Goal: Task Accomplishment & Management: Complete application form

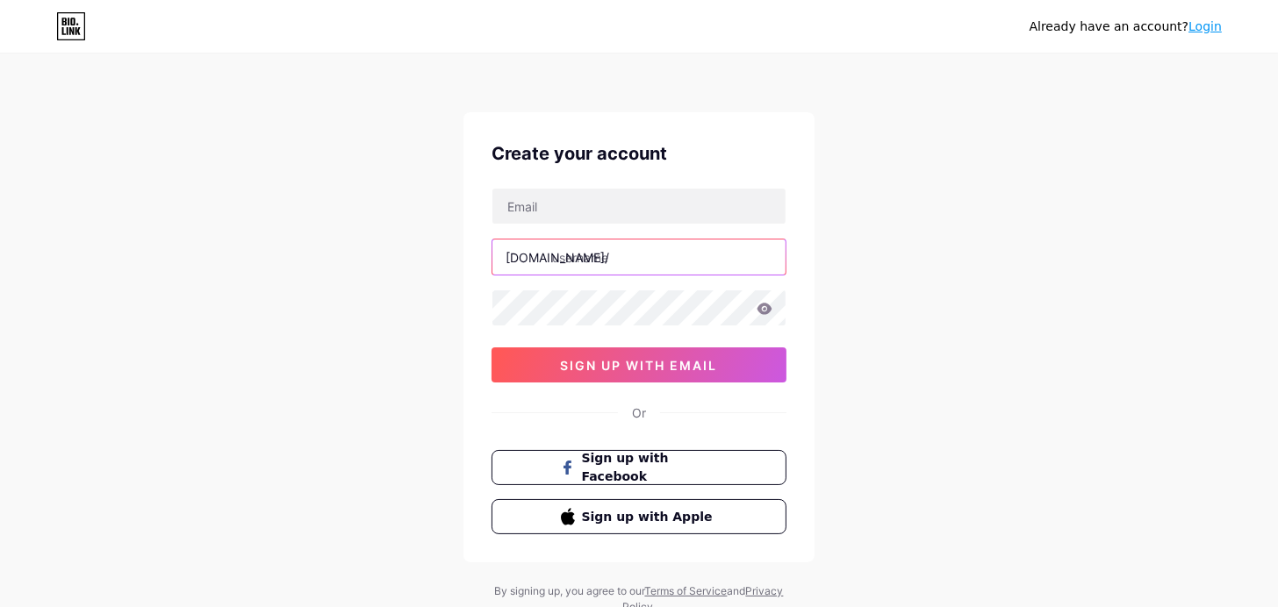
click at [570, 257] on input "text" at bounding box center [638, 257] width 293 height 35
type input "ا"
type input "yb91dz"
click at [797, 330] on div "Create your account [DOMAIN_NAME]/ yb91dz 0cAFcWeA5ZLBY5PyjbA0ACCM_fTrcBH-Mz-eQ…" at bounding box center [638, 337] width 351 height 450
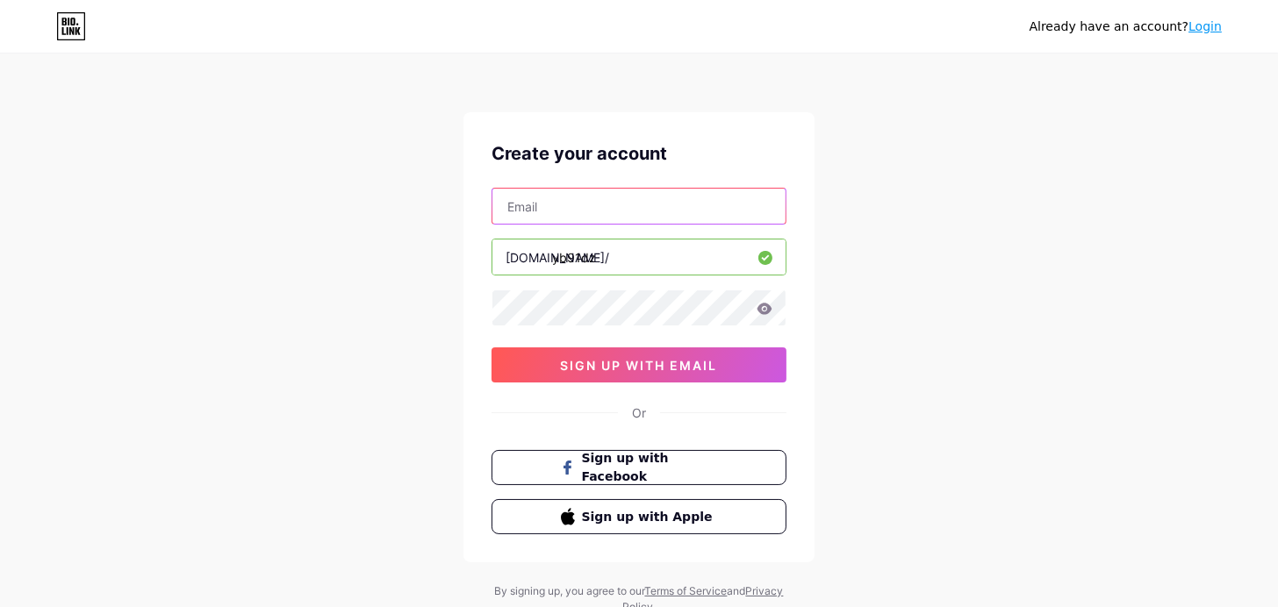
click at [652, 224] on input "text" at bounding box center [638, 206] width 293 height 35
type input "[EMAIL_ADDRESS][DOMAIN_NAME]"
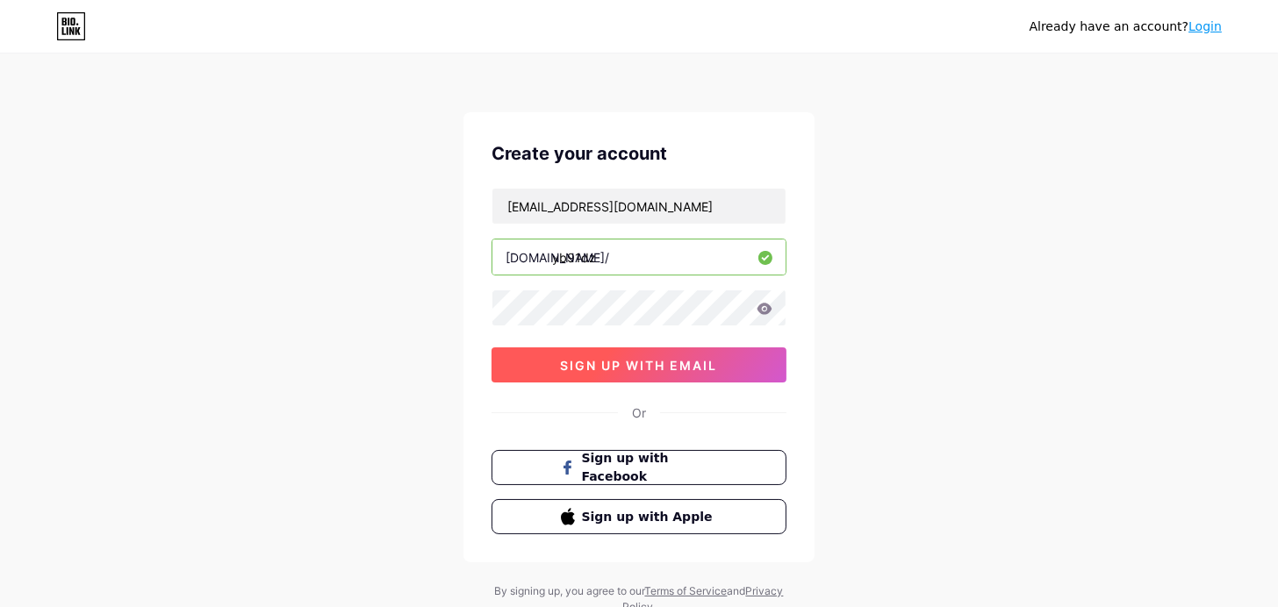
click at [616, 372] on span "sign up with email" at bounding box center [639, 365] width 157 height 15
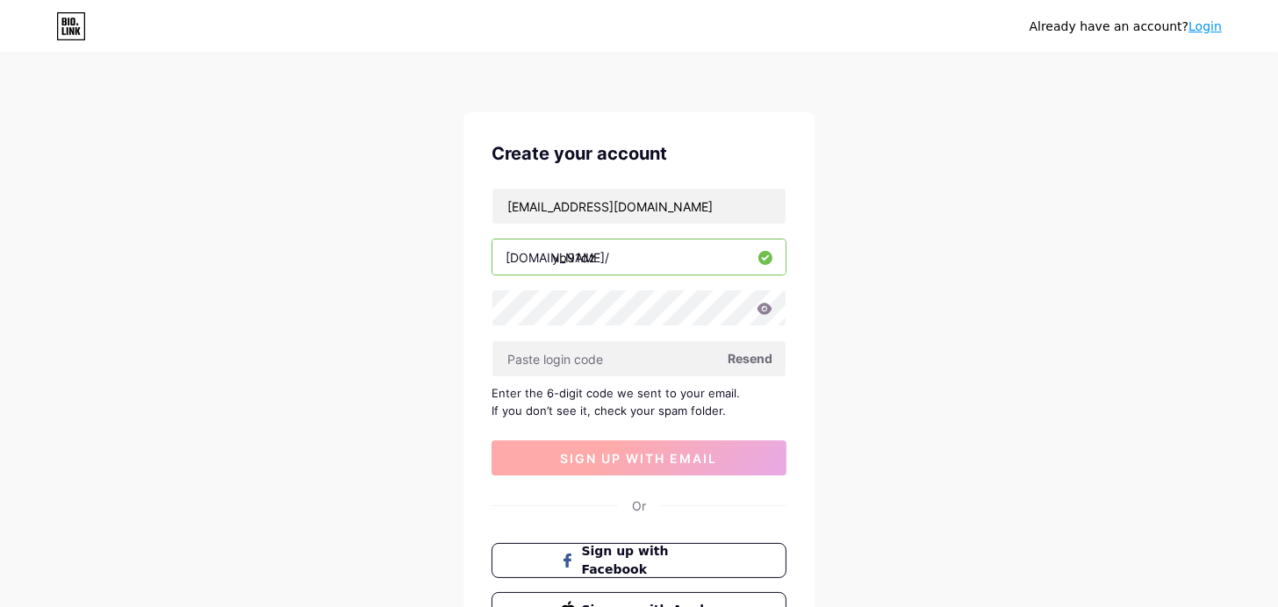
click at [613, 374] on input "text" at bounding box center [638, 358] width 293 height 35
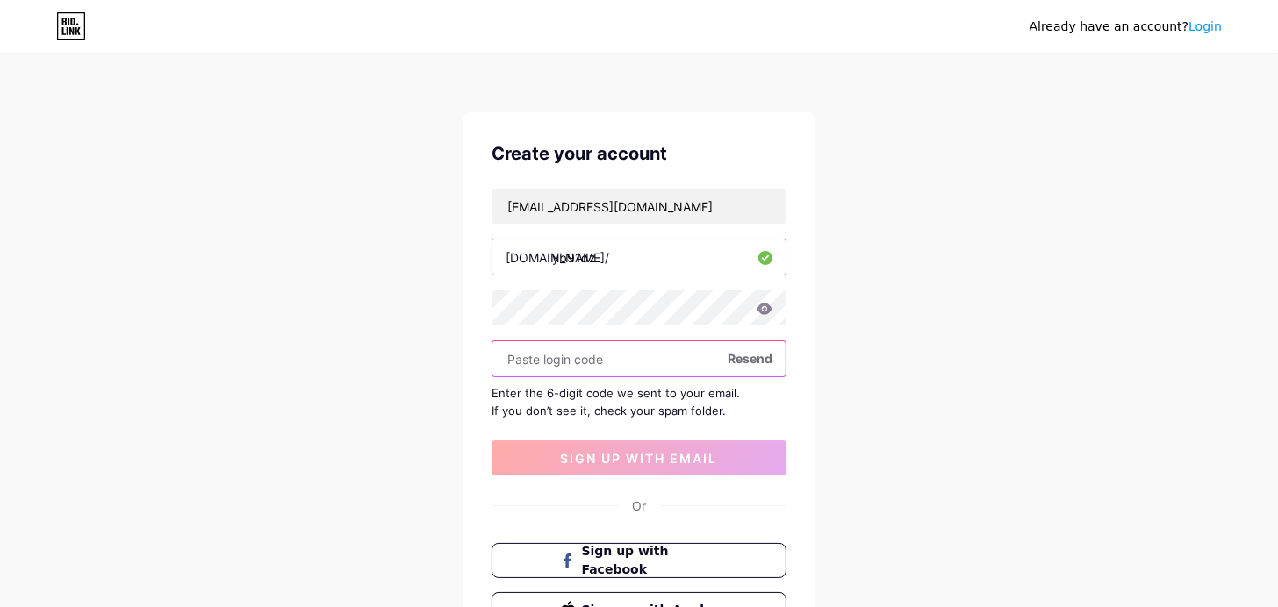
paste input "429295"
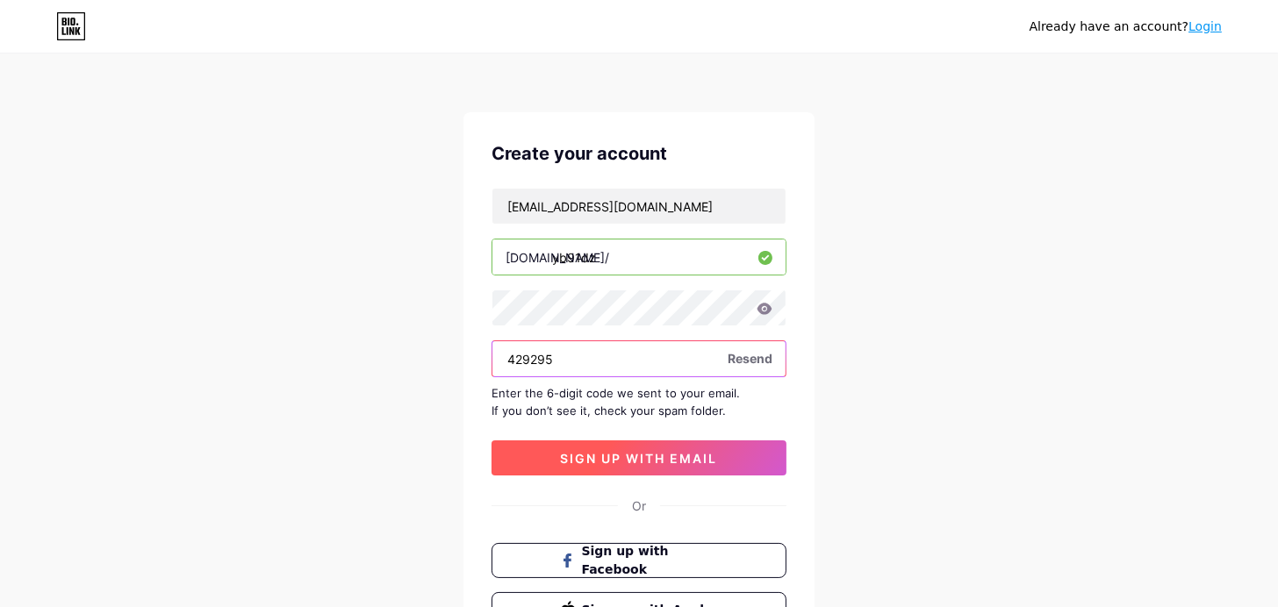
type input "429295"
click at [626, 466] on span "sign up with email" at bounding box center [639, 458] width 157 height 15
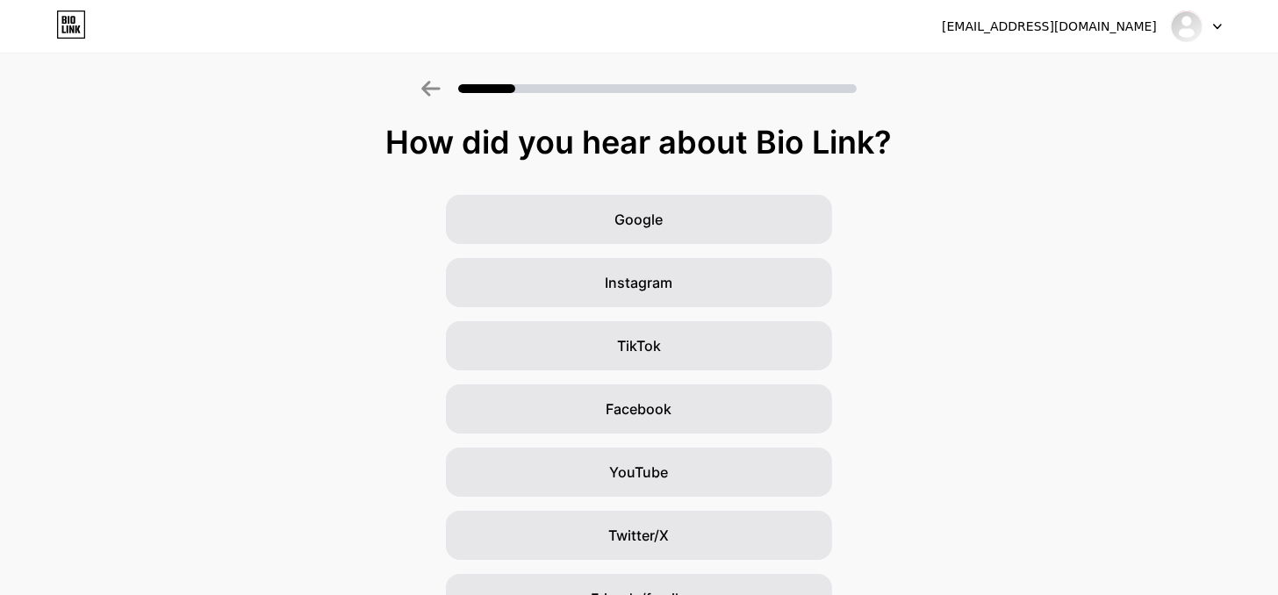
click at [1116, 31] on div "[EMAIL_ADDRESS][DOMAIN_NAME]" at bounding box center [1049, 27] width 215 height 18
click at [1190, 23] on img at bounding box center [1186, 26] width 28 height 28
click at [1222, 27] on div "[EMAIL_ADDRESS][DOMAIN_NAME] Logout" at bounding box center [639, 27] width 1278 height 32
click at [1217, 24] on icon at bounding box center [1217, 27] width 9 height 6
click at [1064, 14] on div "[EMAIL_ADDRESS][DOMAIN_NAME]" at bounding box center [1082, 27] width 280 height 32
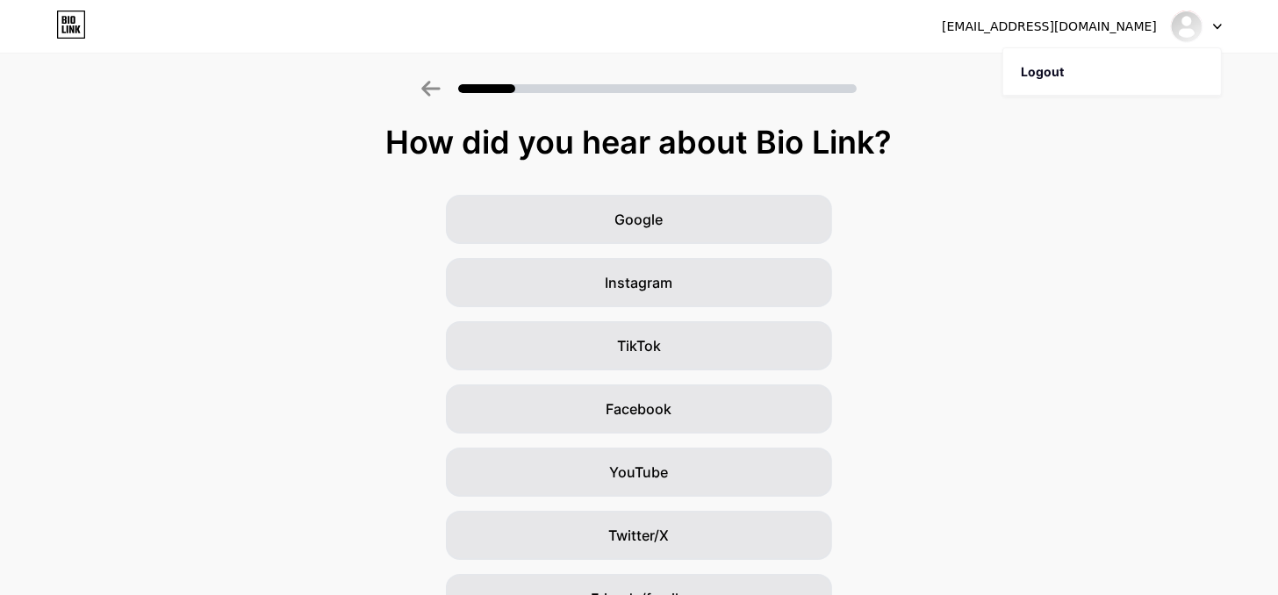
click at [434, 88] on icon at bounding box center [430, 89] width 18 height 16
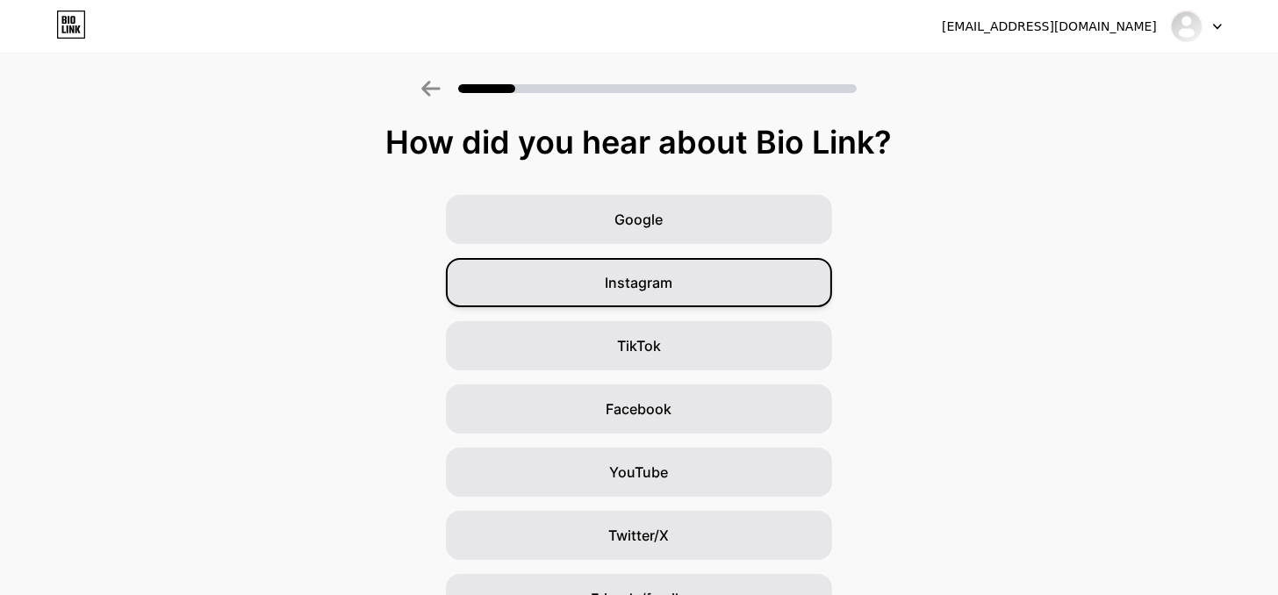
click at [728, 293] on div "Instagram" at bounding box center [639, 282] width 386 height 49
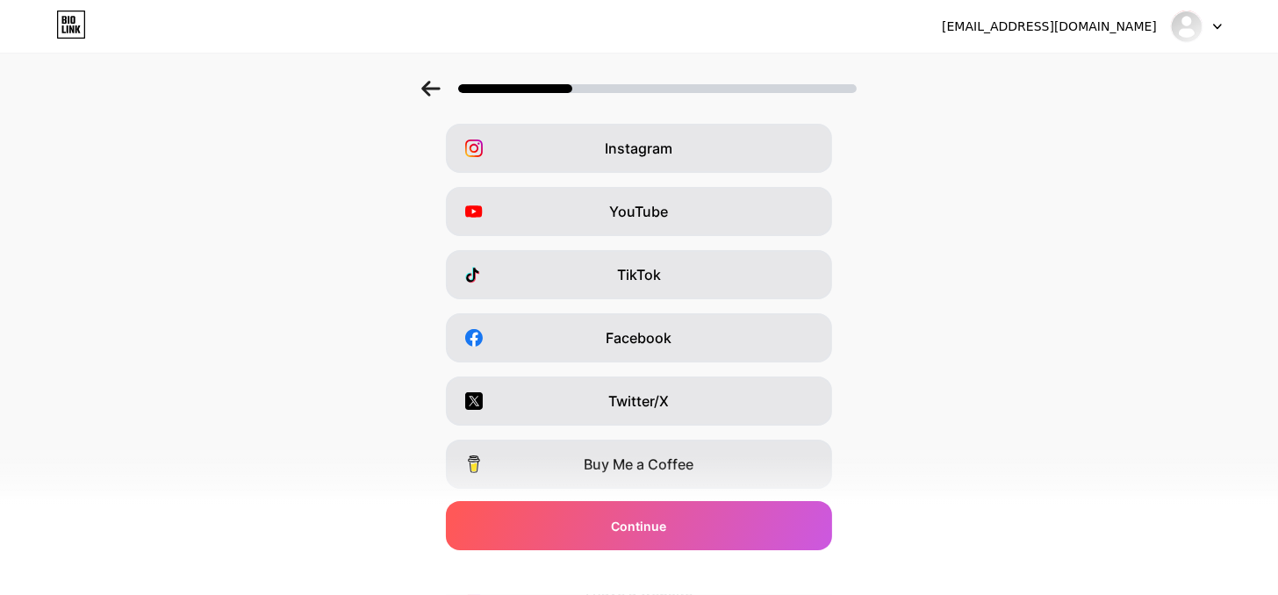
scroll to position [66, 0]
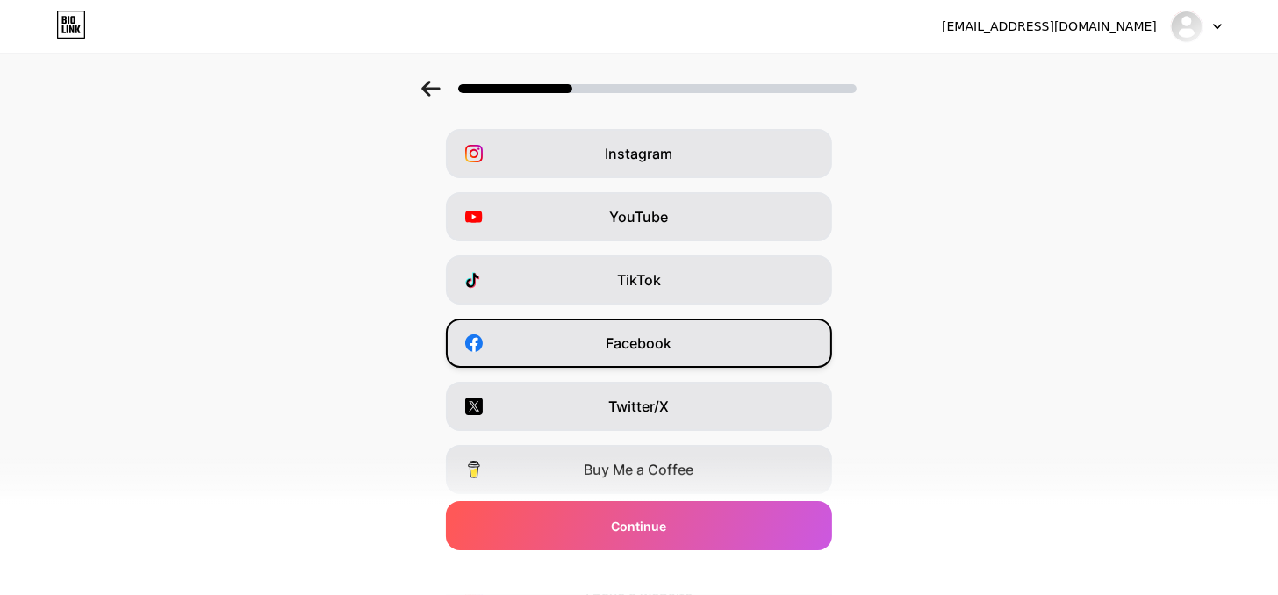
click at [701, 350] on div "Facebook" at bounding box center [639, 343] width 386 height 49
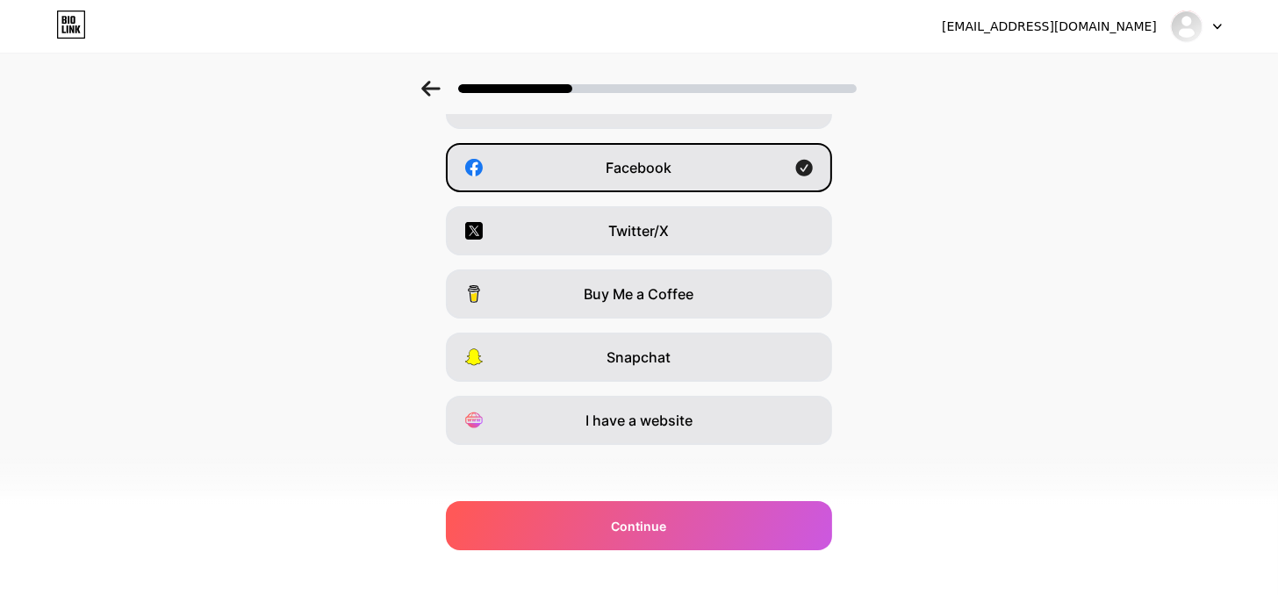
scroll to position [266, 0]
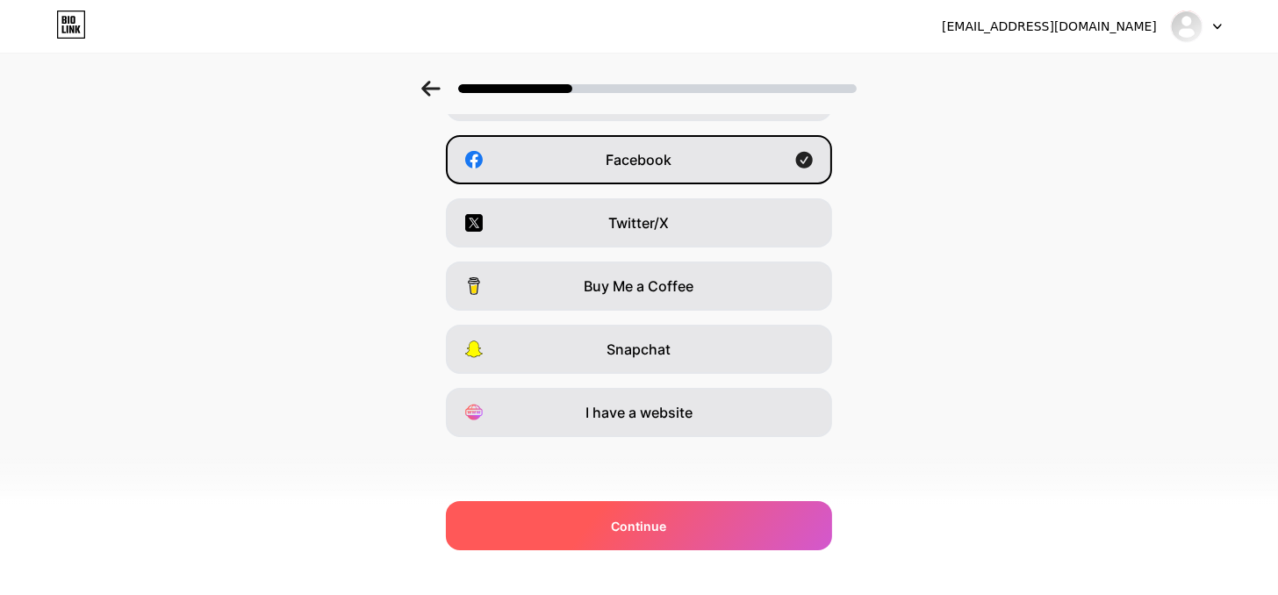
click at [769, 519] on div "Continue" at bounding box center [639, 525] width 386 height 49
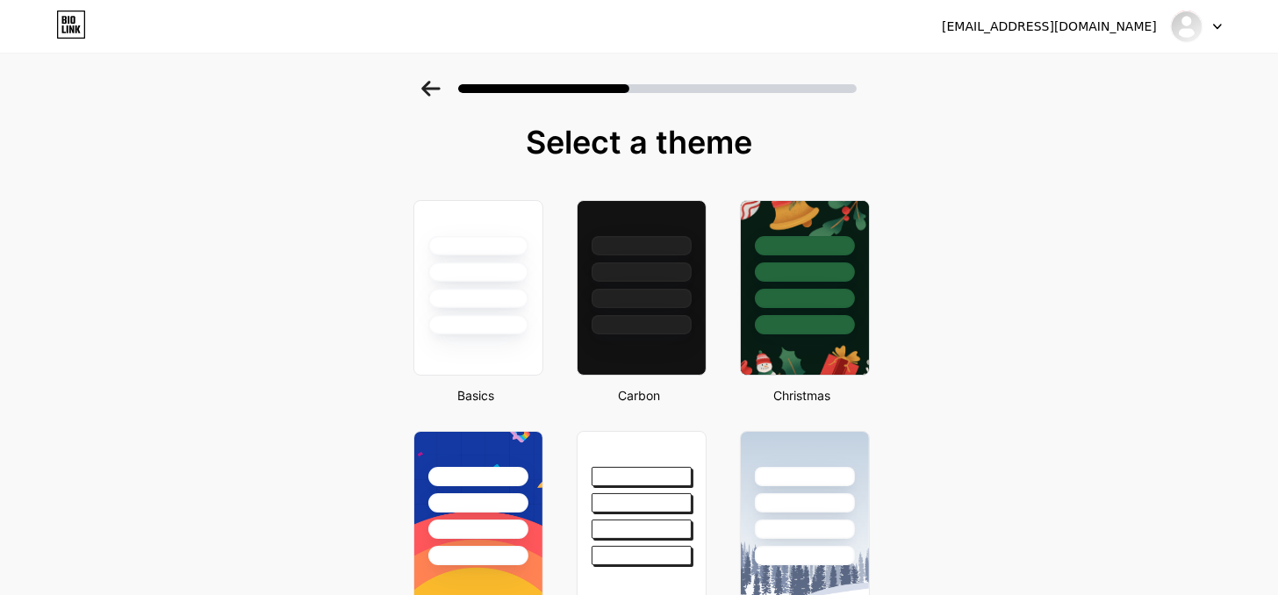
scroll to position [54, 0]
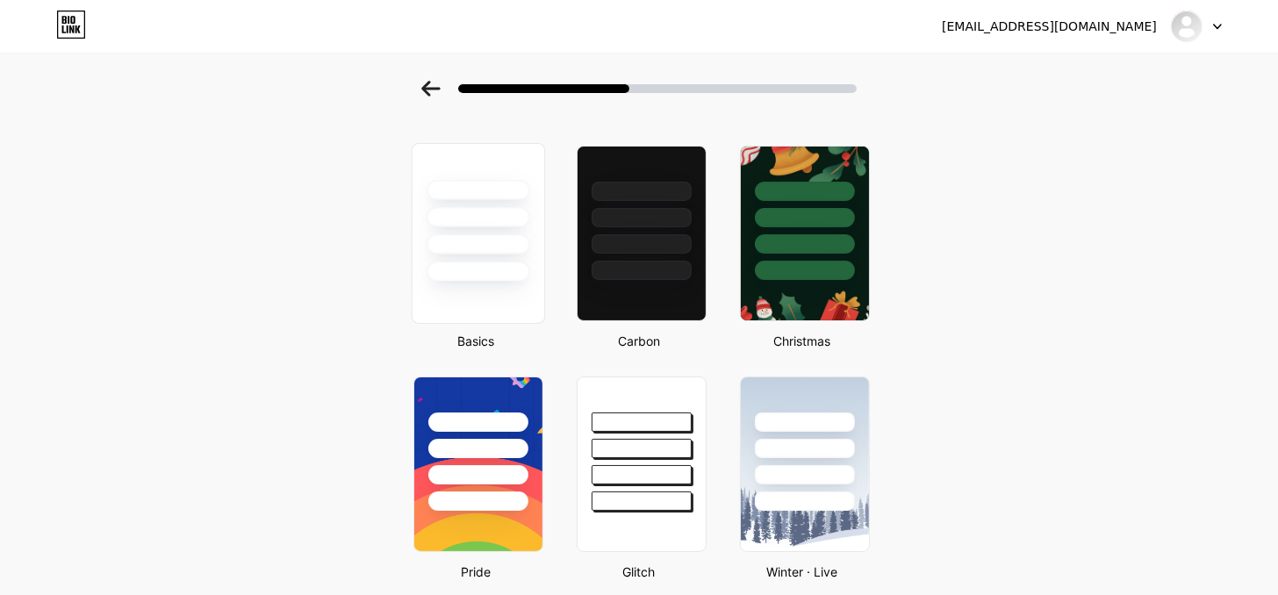
click at [498, 200] on div at bounding box center [478, 190] width 103 height 20
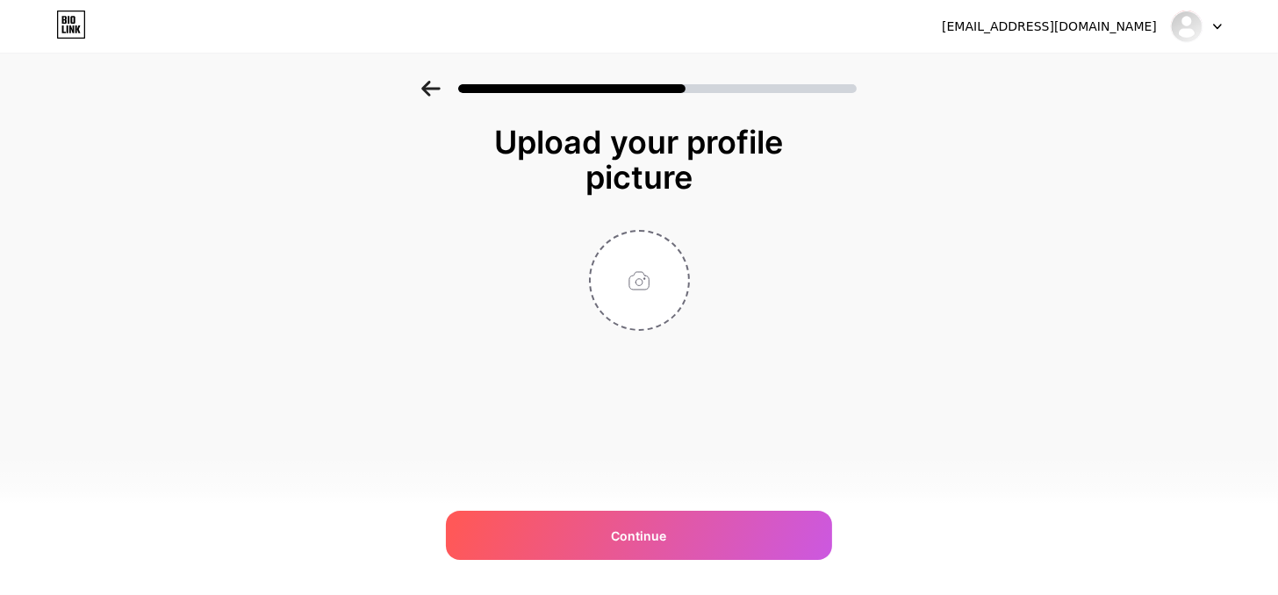
scroll to position [0, 0]
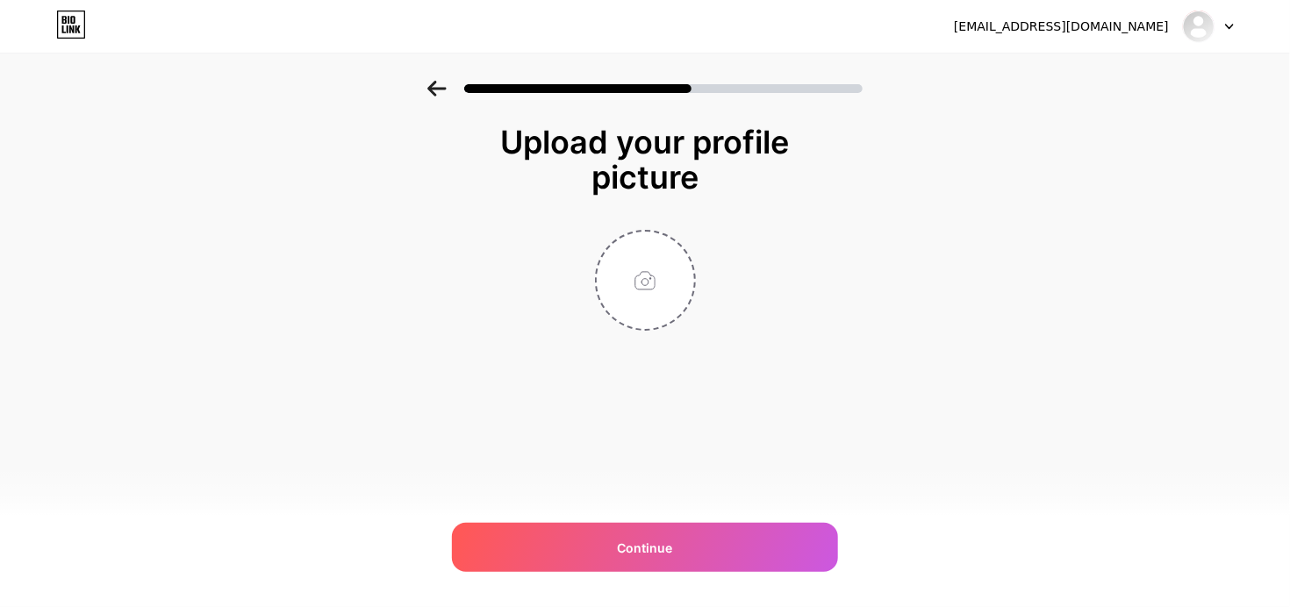
drag, startPoint x: 1289, startPoint y: 164, endPoint x: 1289, endPoint y: 187, distance: 22.8
click at [1277, 187] on div "Upload your profile picture Continue" at bounding box center [645, 250] width 1290 height 338
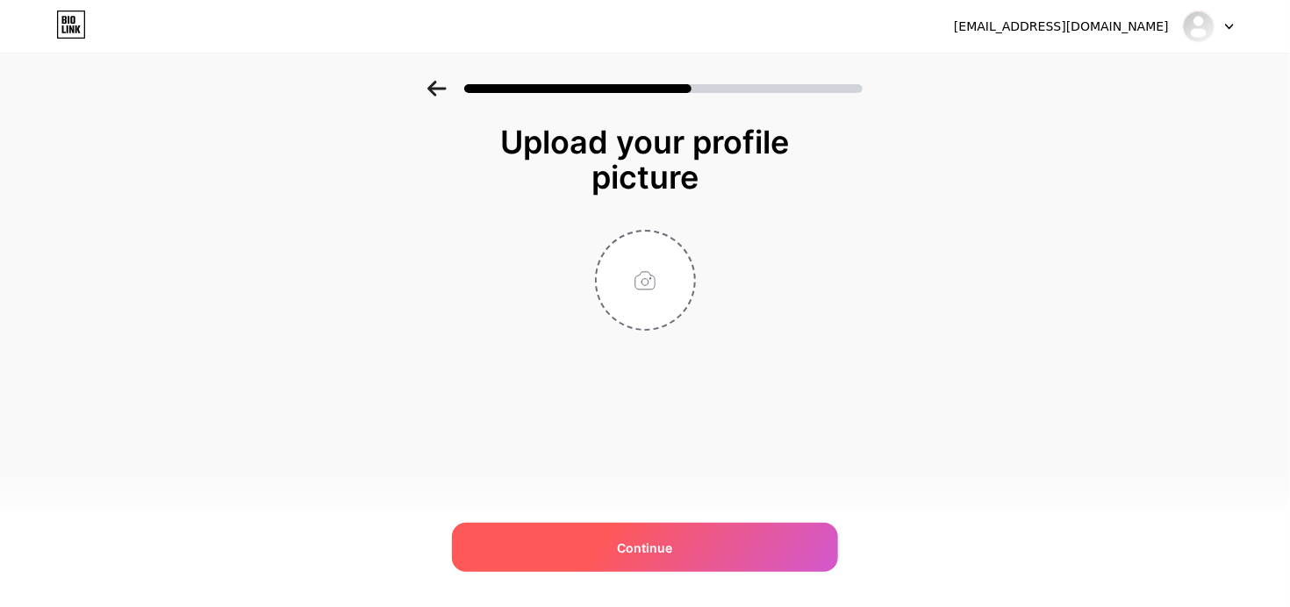
click at [677, 566] on div "Continue" at bounding box center [645, 547] width 386 height 49
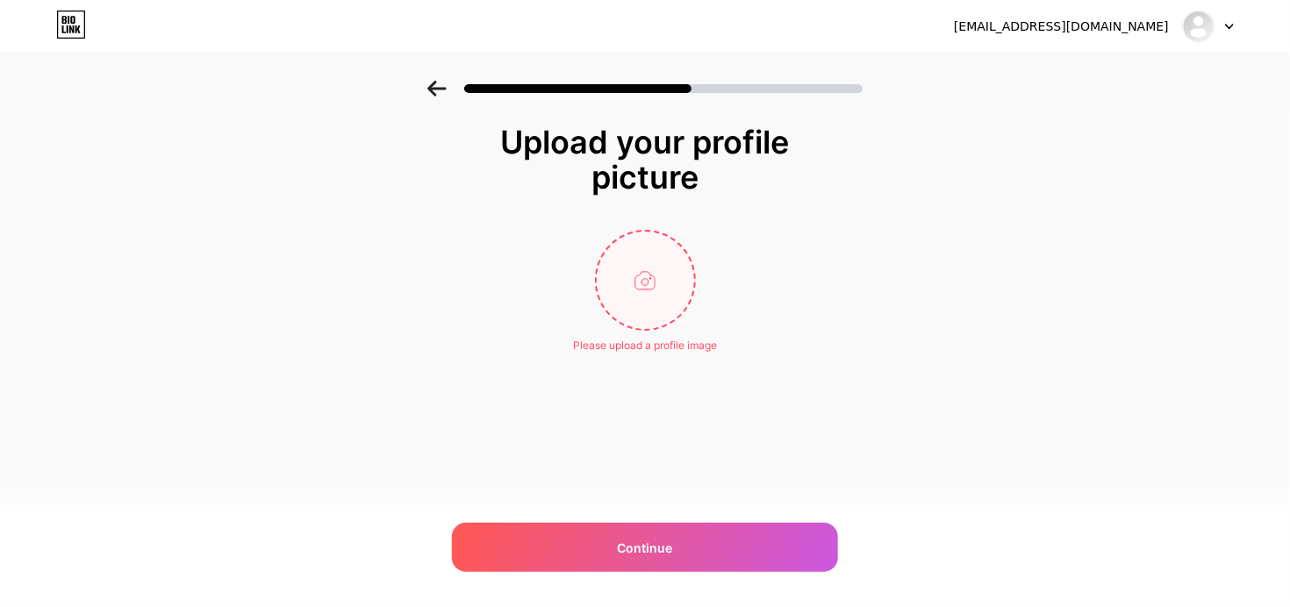
click at [657, 329] on input "file" at bounding box center [645, 280] width 97 height 97
type input "C:\fakepath\highlights 2025-01.png"
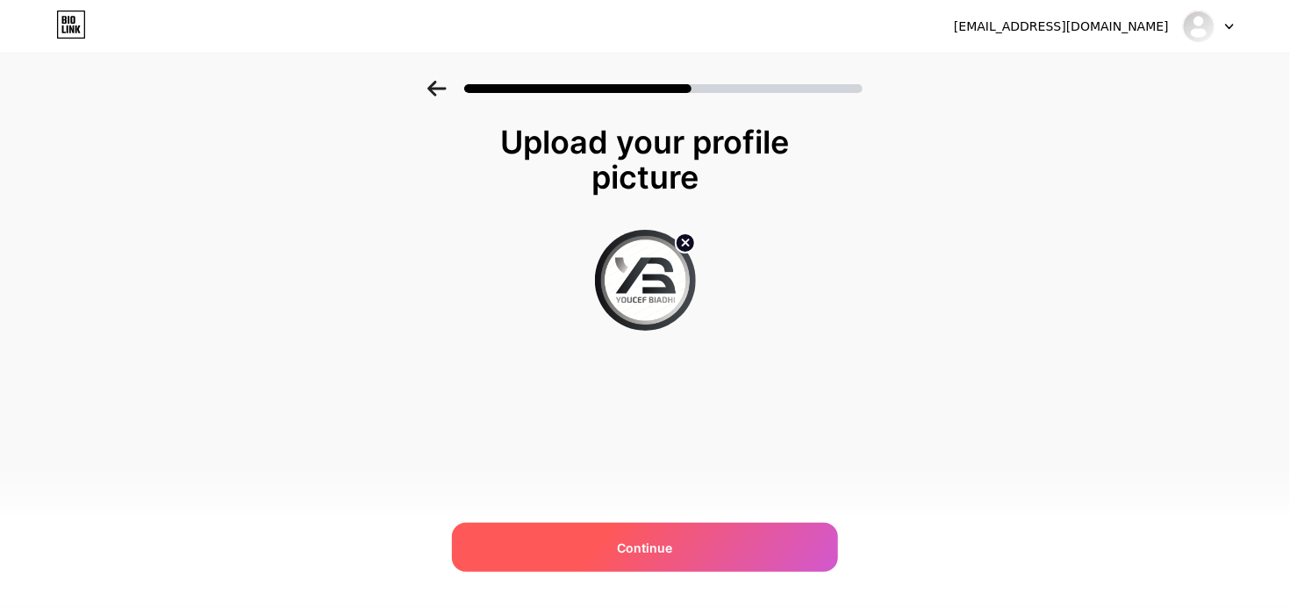
click at [756, 541] on div "Continue" at bounding box center [645, 547] width 386 height 49
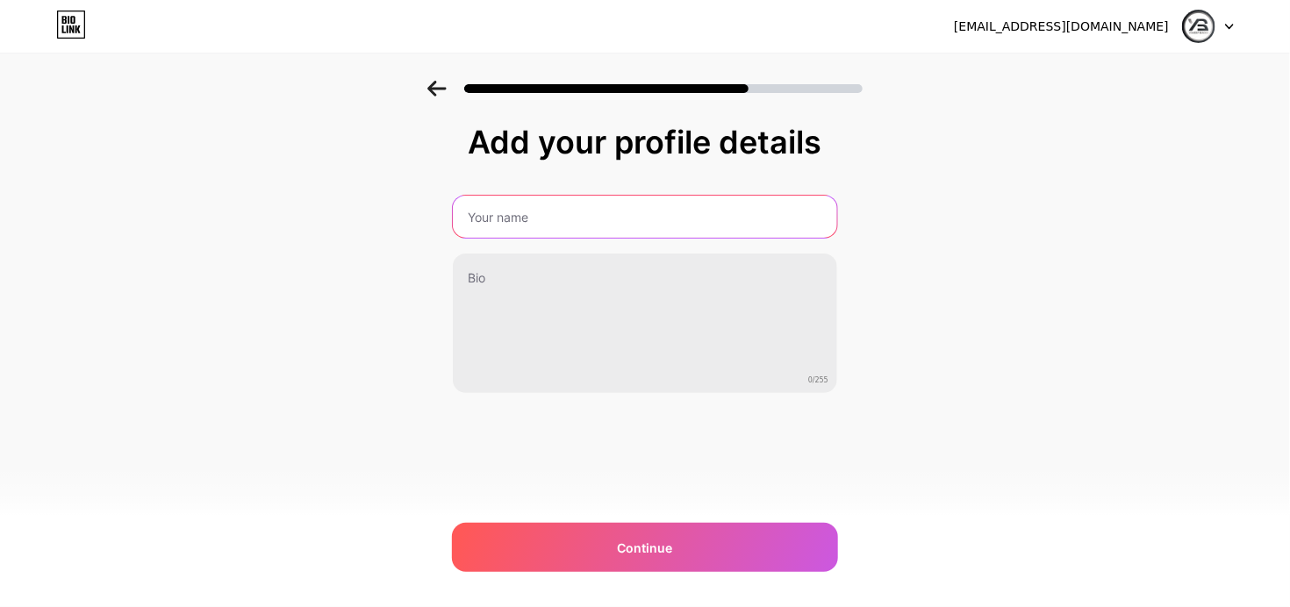
click at [453, 225] on input "text" at bounding box center [645, 217] width 384 height 42
type input "إ"
type input "[PERSON_NAME]"
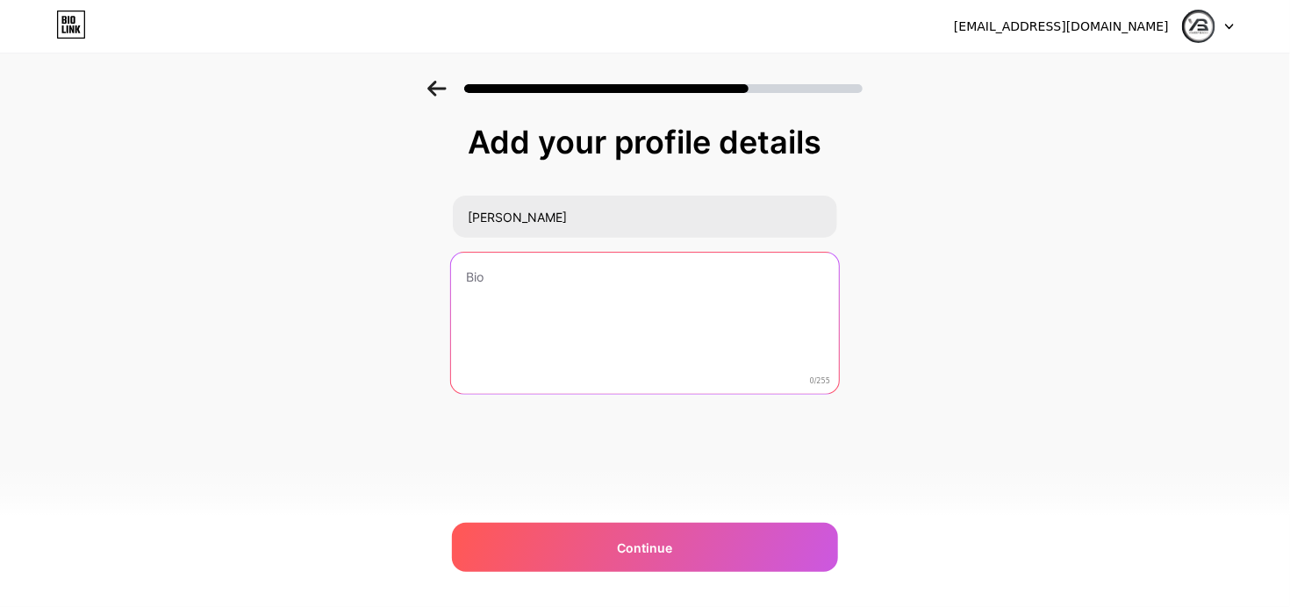
click at [516, 296] on textarea at bounding box center [645, 324] width 388 height 143
paste textarea "إِن رَأيت مِنّي خيرًا فادعُ [PERSON_NAME] 💛🌱"
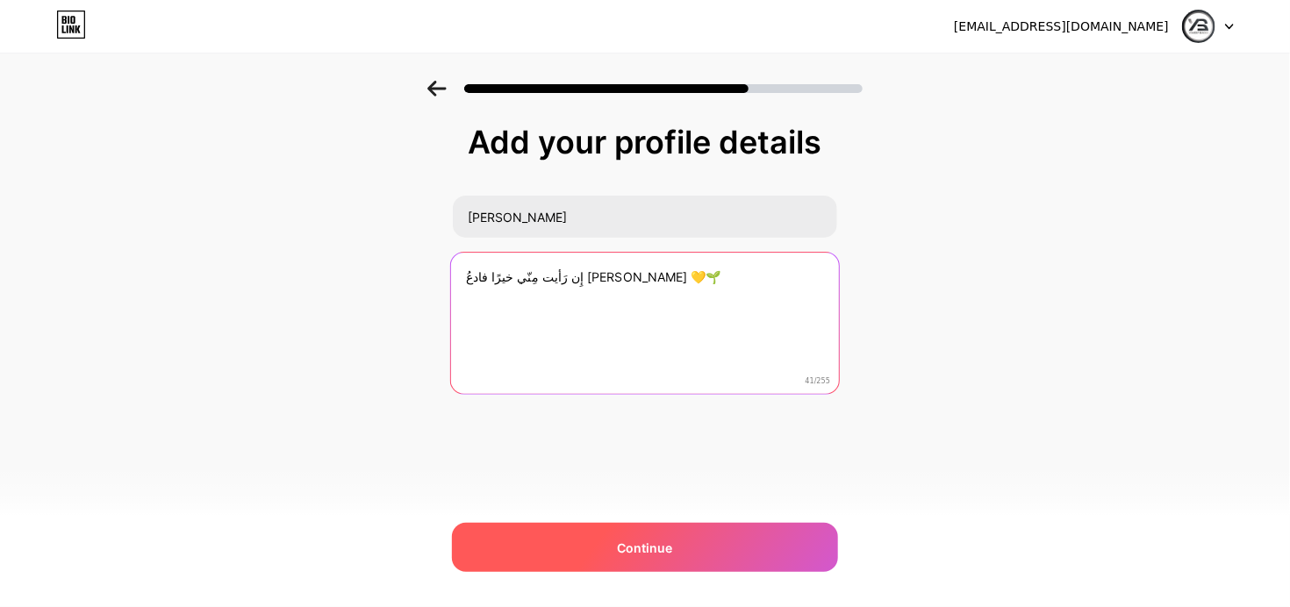
type textarea "إِن رَأيت مِنّي خيرًا فادعُ [PERSON_NAME] 💛🌱"
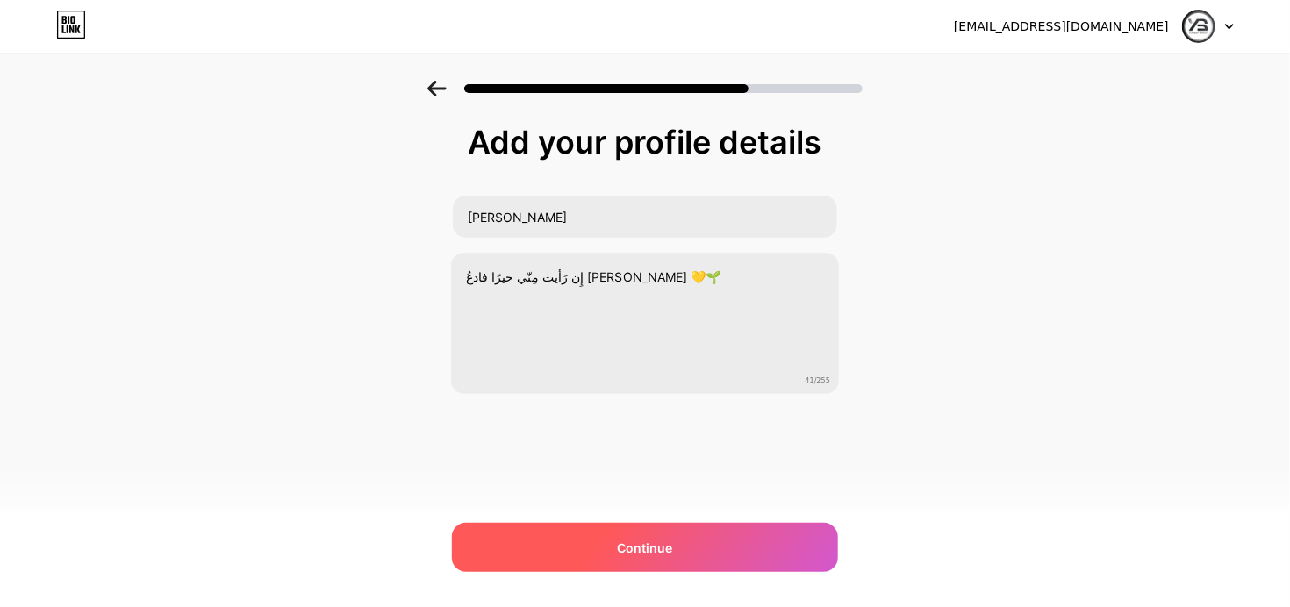
click at [703, 556] on div "Continue" at bounding box center [645, 547] width 386 height 49
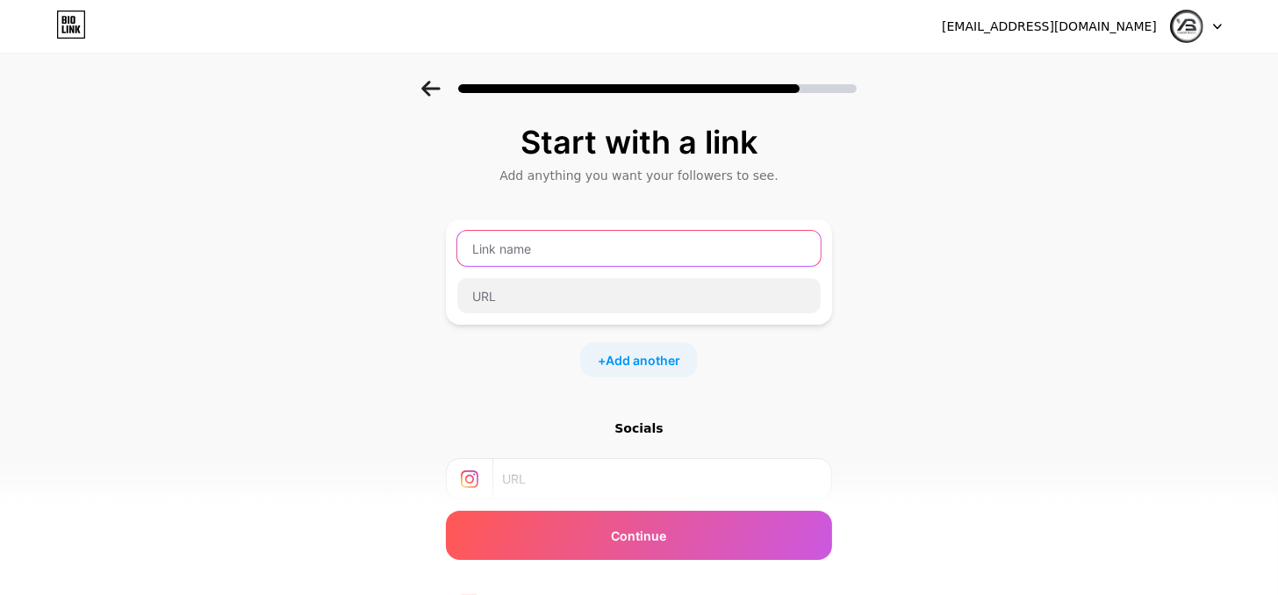
click at [585, 266] on input "text" at bounding box center [638, 248] width 363 height 35
click at [993, 279] on div "Start with a link Add anything you want your followers to see. + Add another So…" at bounding box center [639, 389] width 1278 height 617
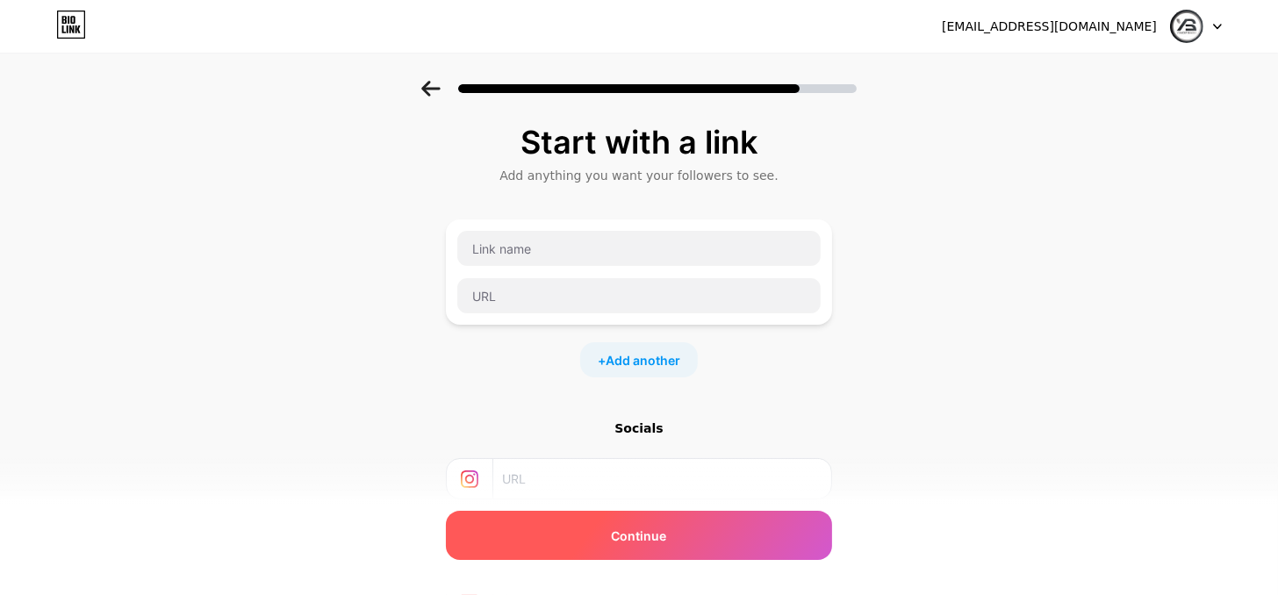
click at [667, 528] on span "Continue" at bounding box center [639, 536] width 55 height 18
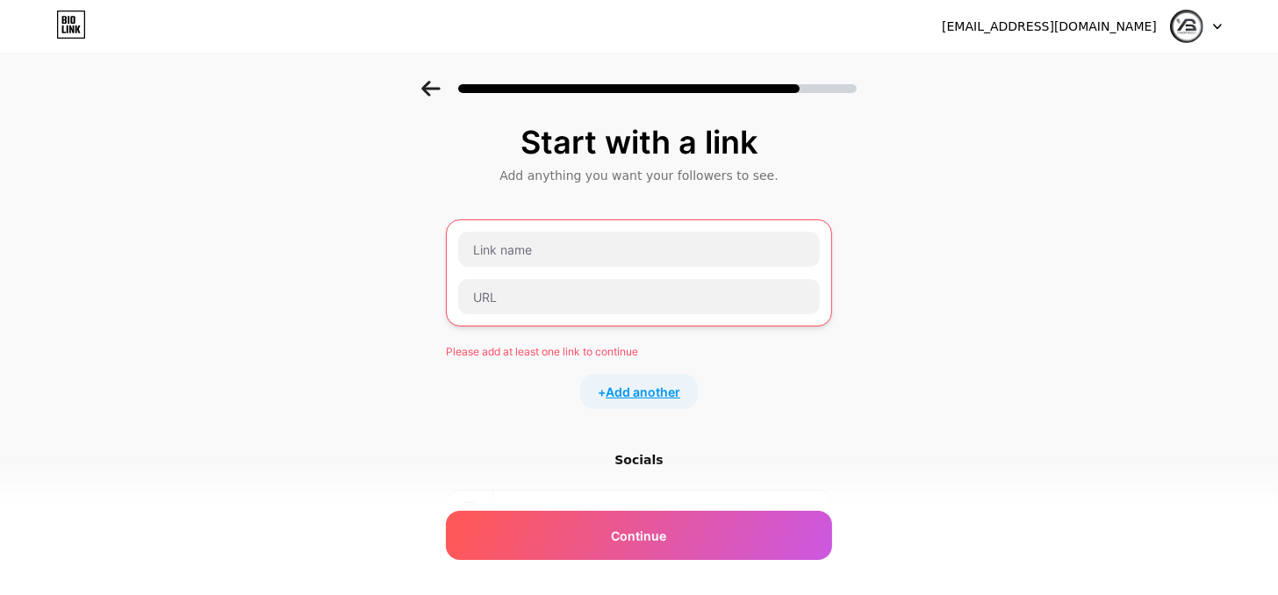
click at [672, 401] on span "Add another" at bounding box center [643, 392] width 75 height 18
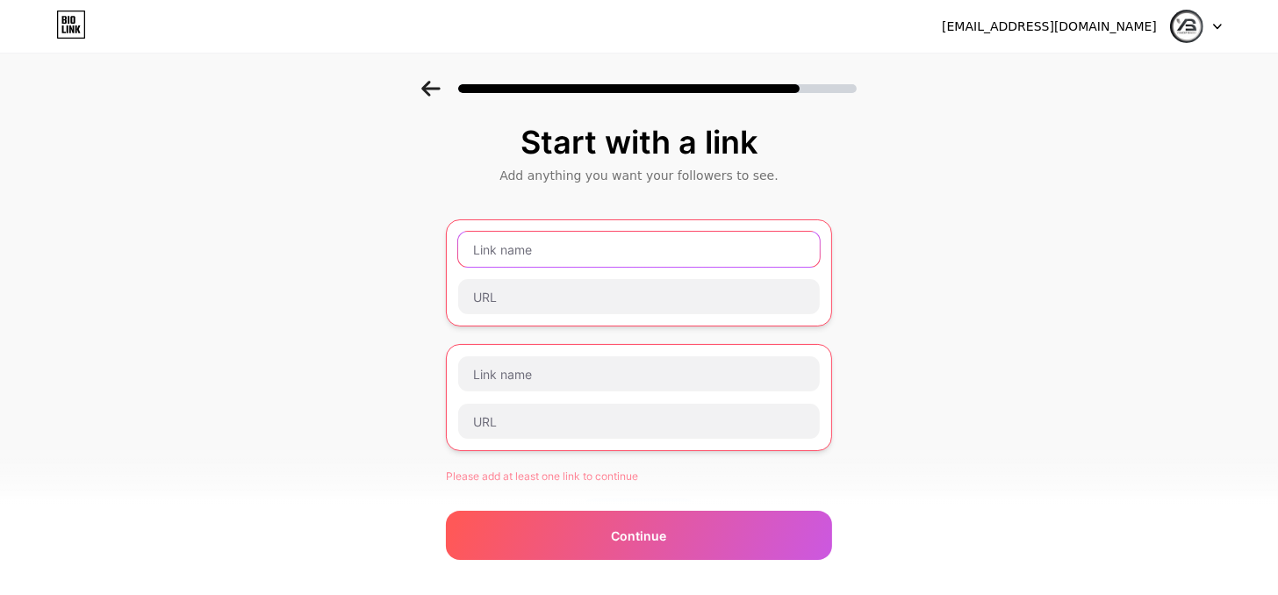
click at [531, 267] on input "text" at bounding box center [639, 249] width 362 height 35
click at [1112, 18] on div "[EMAIL_ADDRESS][DOMAIN_NAME]" at bounding box center [1049, 27] width 215 height 18
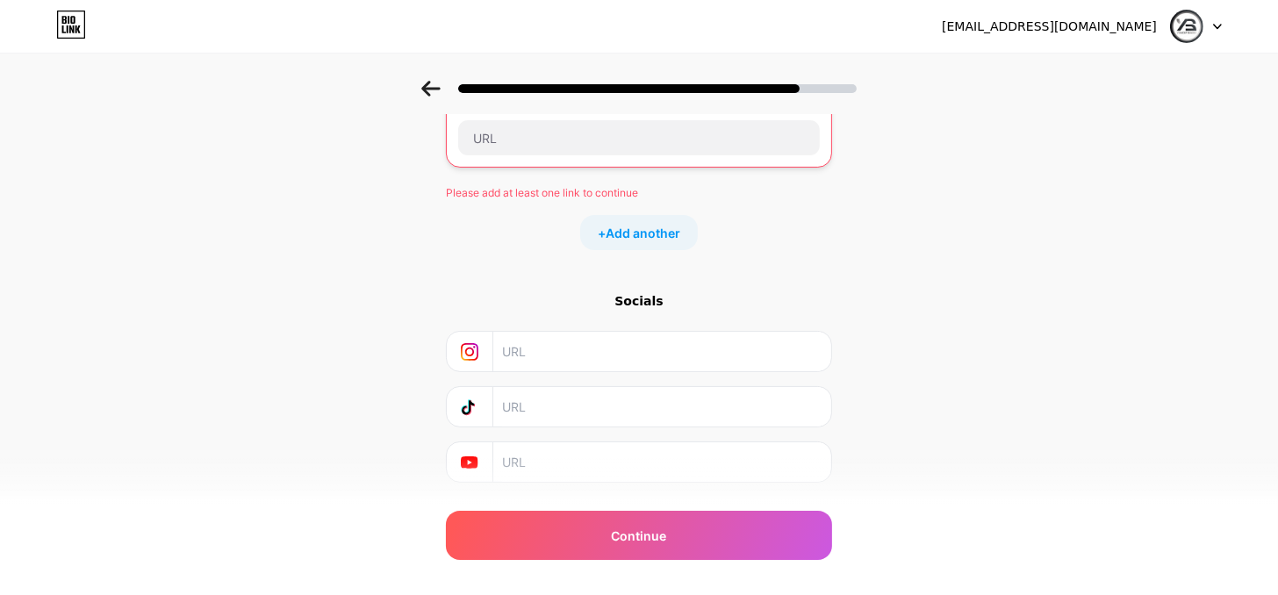
scroll to position [384, 0]
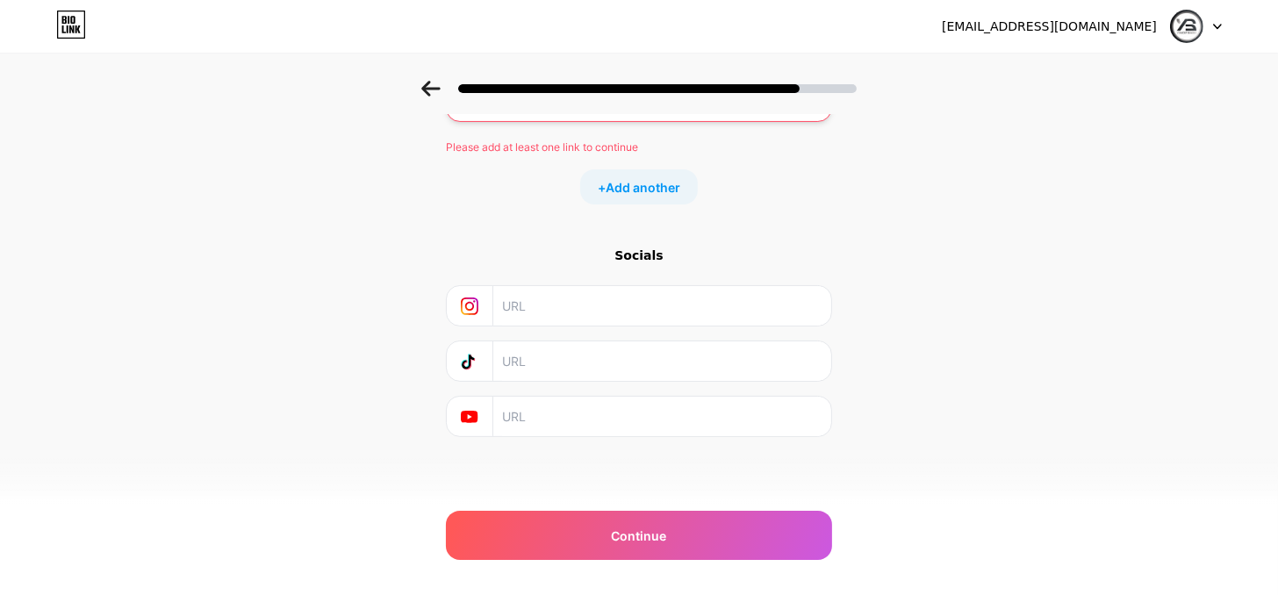
click at [562, 309] on input "text" at bounding box center [661, 305] width 319 height 39
paste input "[URL][DOMAIN_NAME]"
type input "[URL][DOMAIN_NAME]"
click at [609, 411] on input "text" at bounding box center [661, 416] width 319 height 39
click at [1058, 392] on div "Start with a link Add anything you want your followers to see. Please add at le…" at bounding box center [639, 138] width 1278 height 773
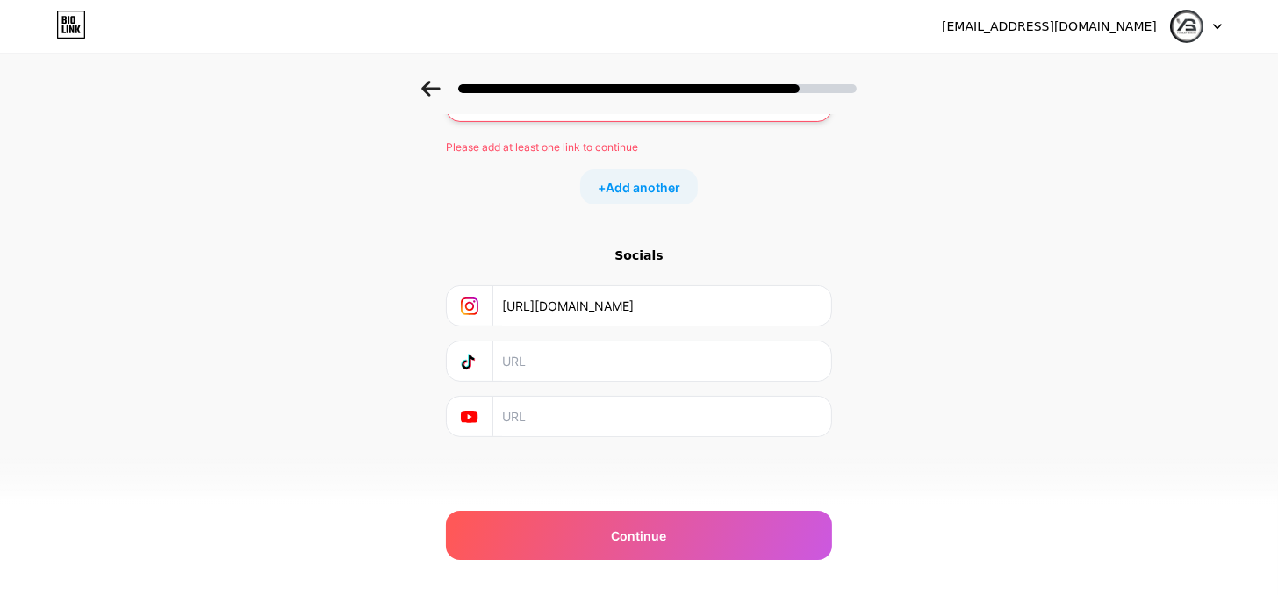
click at [662, 573] on div "[EMAIL_ADDRESS][DOMAIN_NAME] Logout Link Copied Start with a link Add anything …" at bounding box center [639, 133] width 1278 height 924
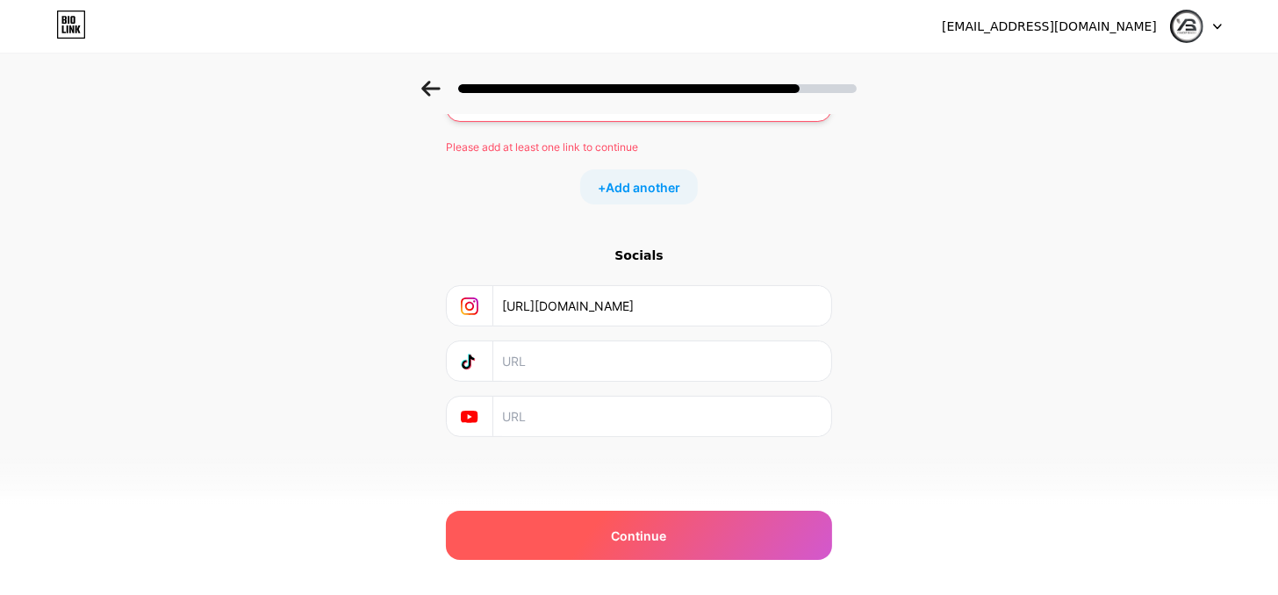
click at [667, 545] on div "Continue" at bounding box center [639, 535] width 386 height 49
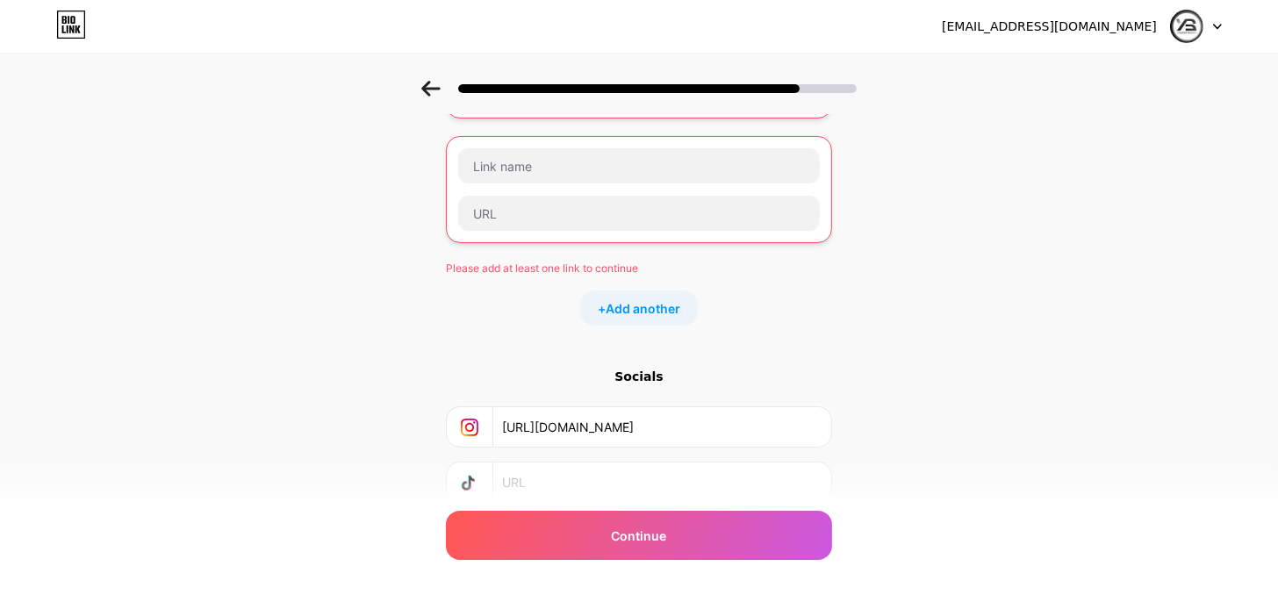
scroll to position [32, 0]
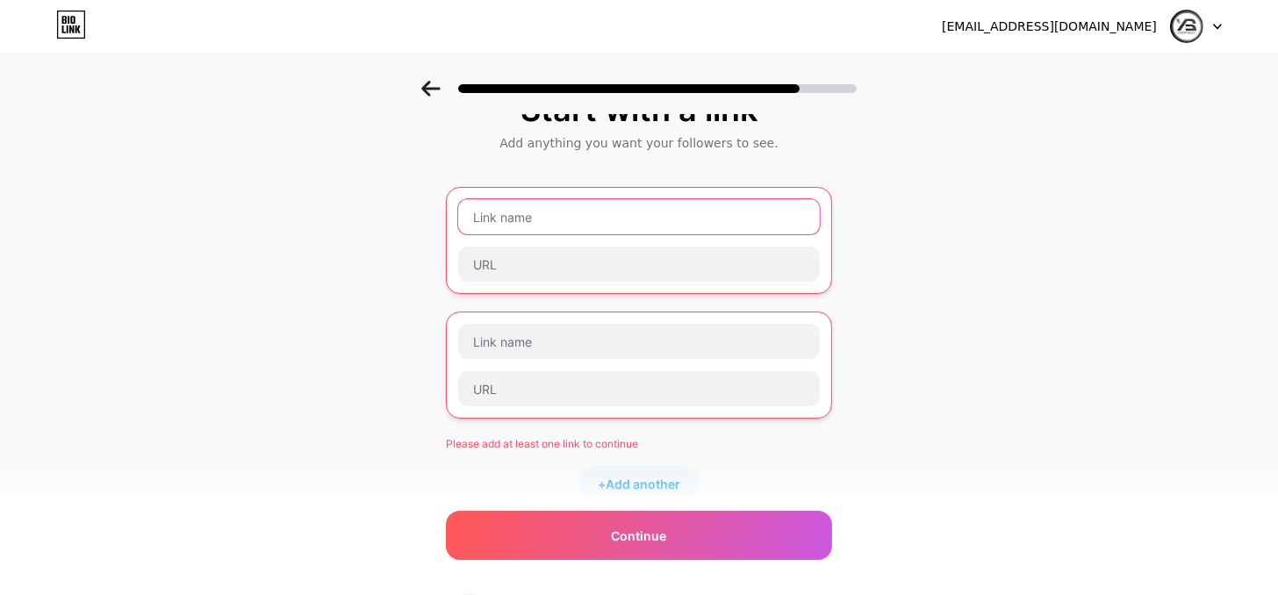
click at [568, 234] on input "text" at bounding box center [639, 216] width 362 height 35
paste input "#حسن_الخلق 🌱"
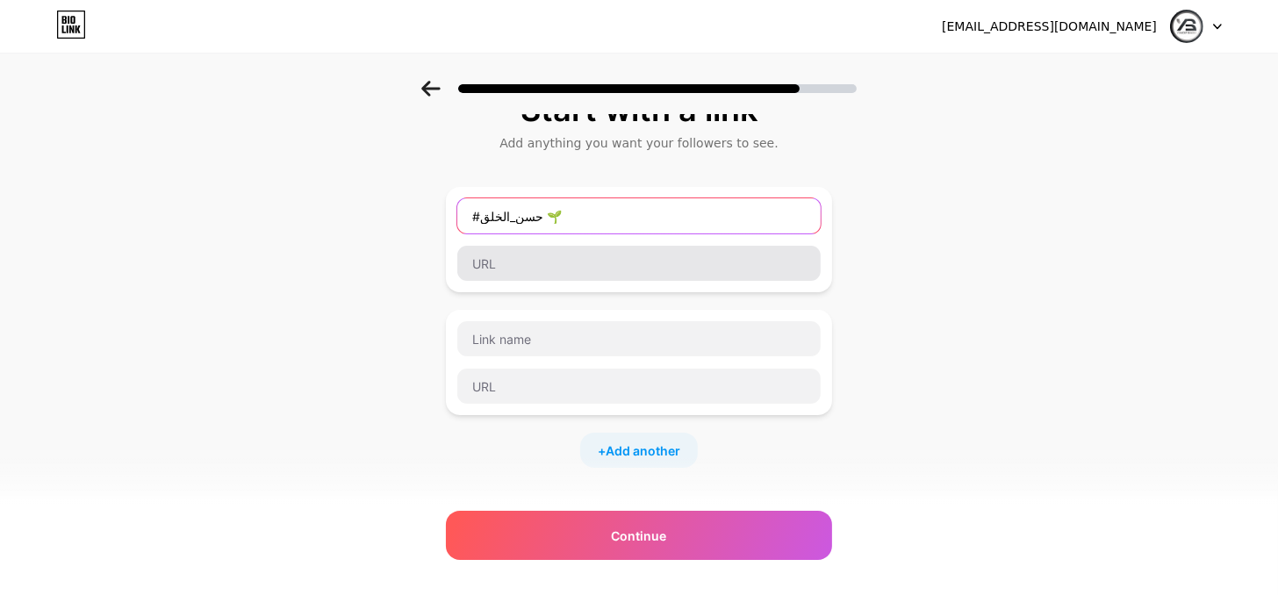
type input "#حسن_الخلق 🌱"
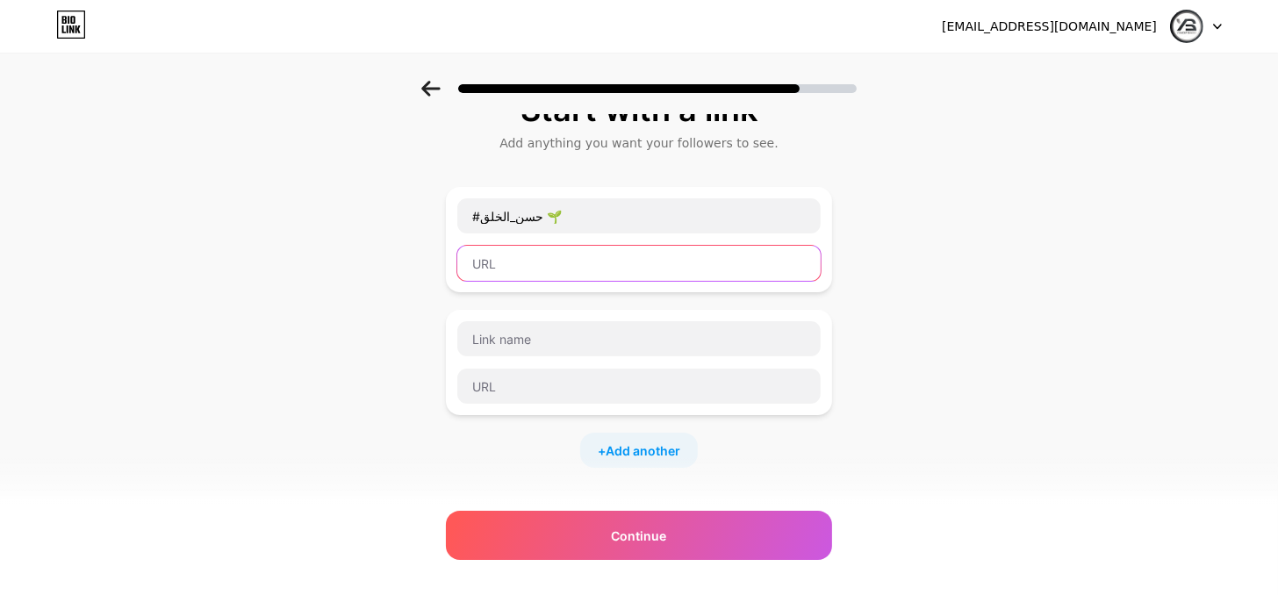
click at [635, 281] on input "text" at bounding box center [638, 263] width 363 height 35
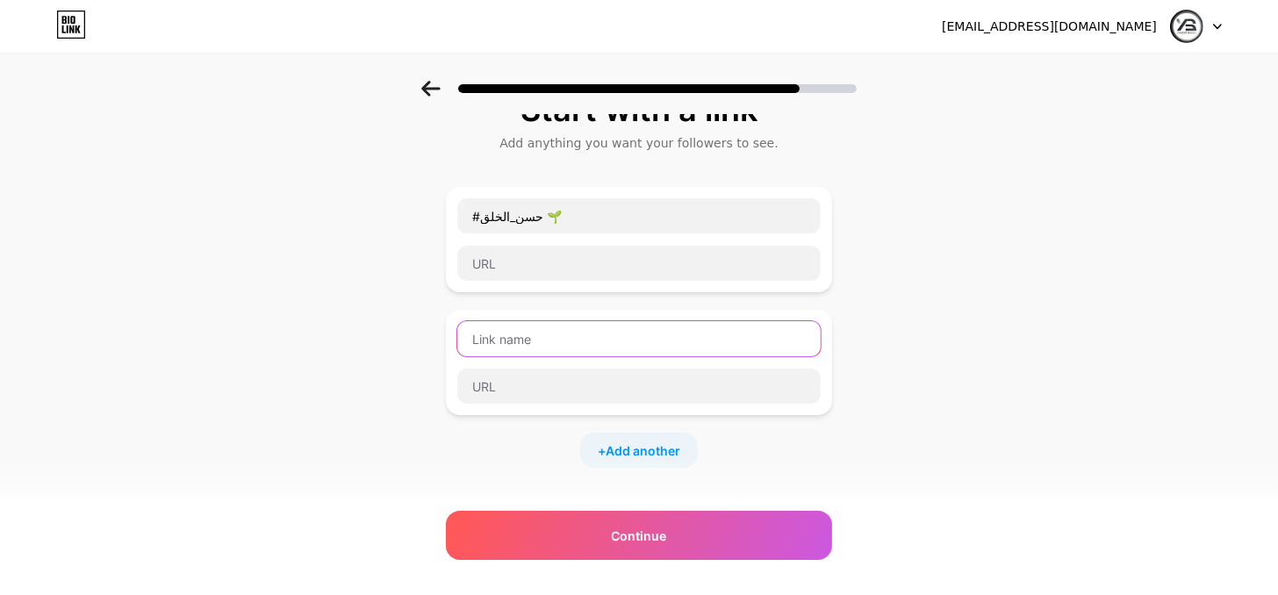
click at [592, 356] on input "text" at bounding box center [638, 338] width 363 height 35
paste input "[URL][DOMAIN_NAME]"
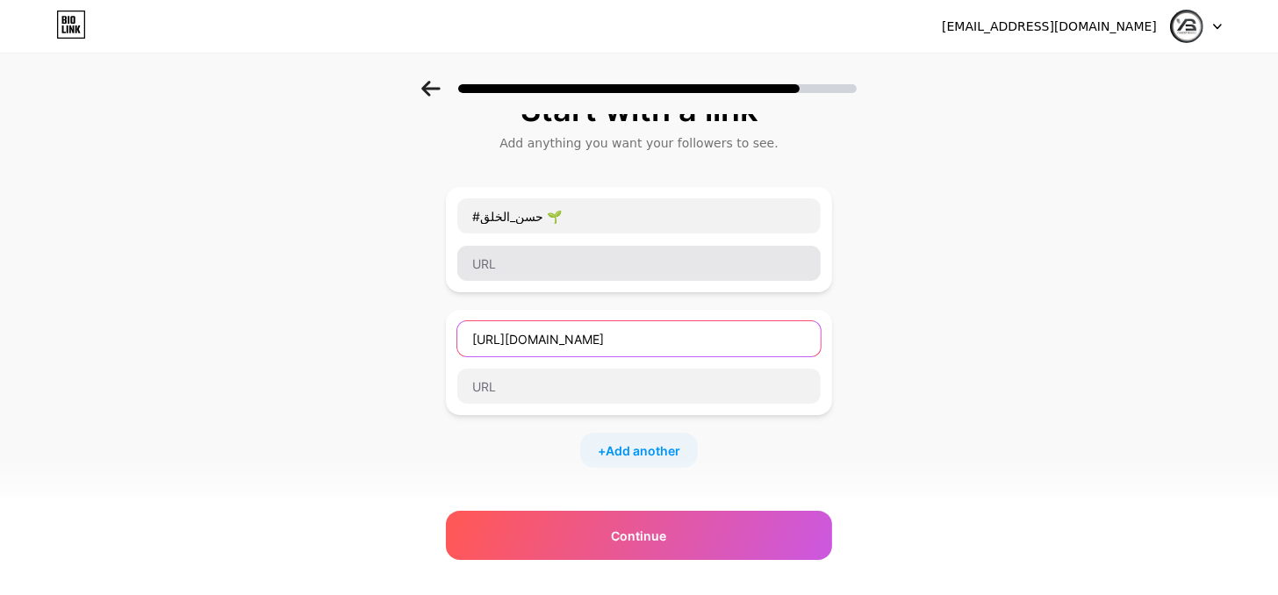
type input "[URL][DOMAIN_NAME]"
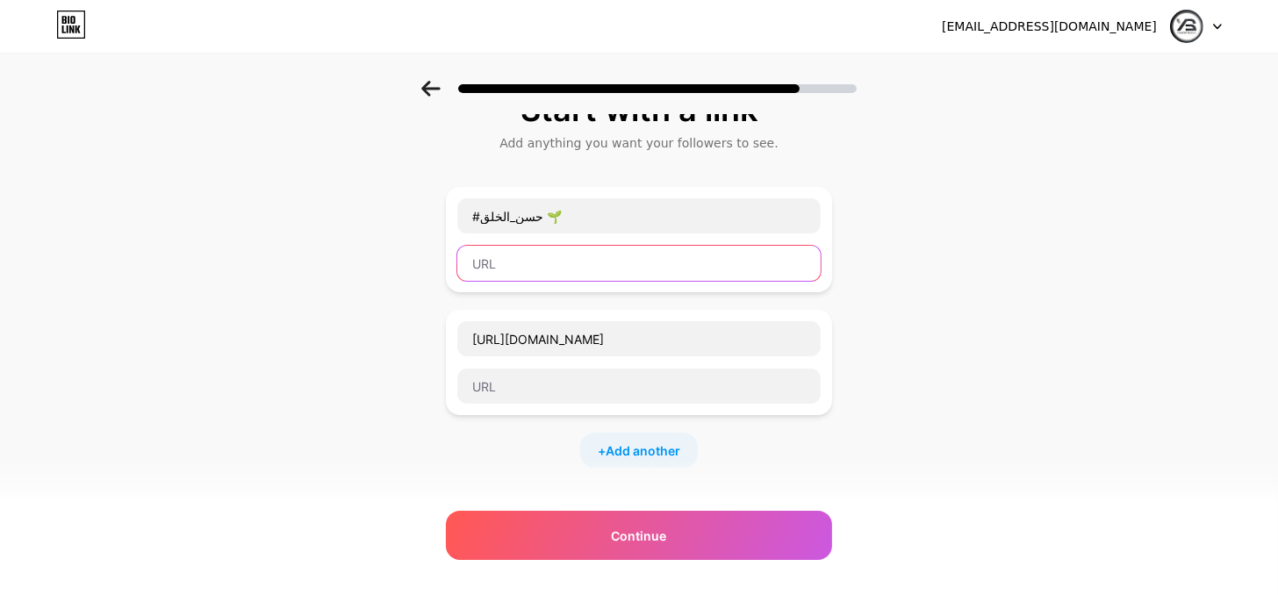
click at [566, 281] on input "text" at bounding box center [638, 263] width 363 height 35
paste input "[URL][DOMAIN_NAME]"
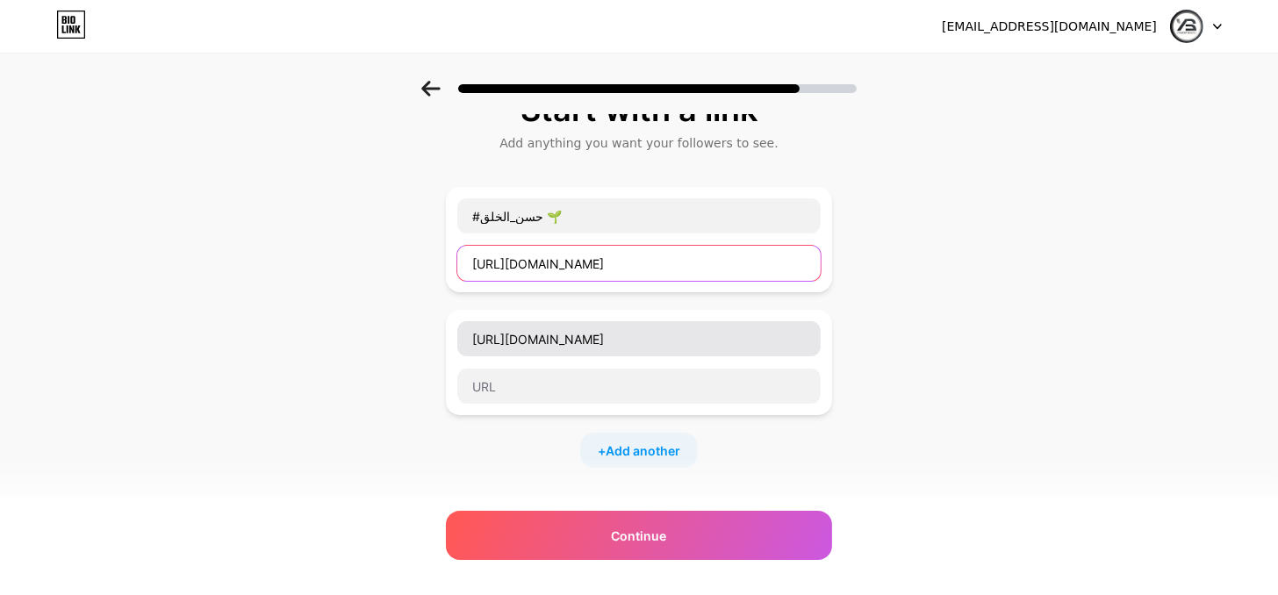
type input "[URL][DOMAIN_NAME]"
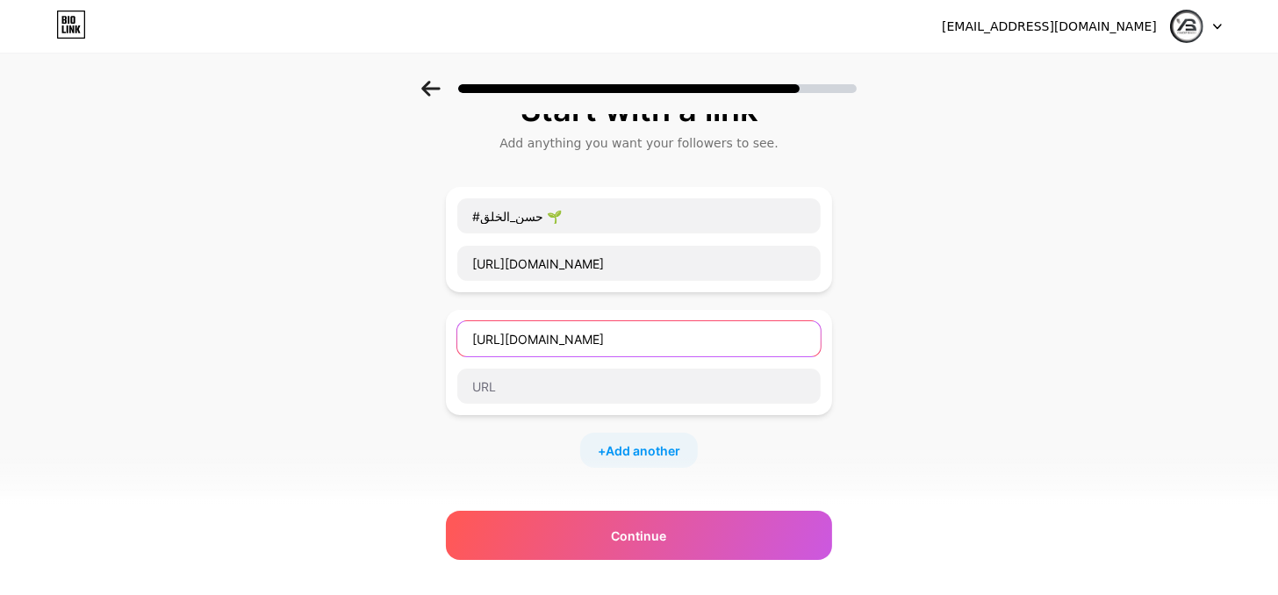
click at [656, 356] on input "[URL][DOMAIN_NAME]" at bounding box center [638, 338] width 363 height 35
click at [1042, 398] on div "Start with a link Add anything you want your followers to see. #حسن_الخلق 🌱 [UR…" at bounding box center [639, 418] width 1278 height 740
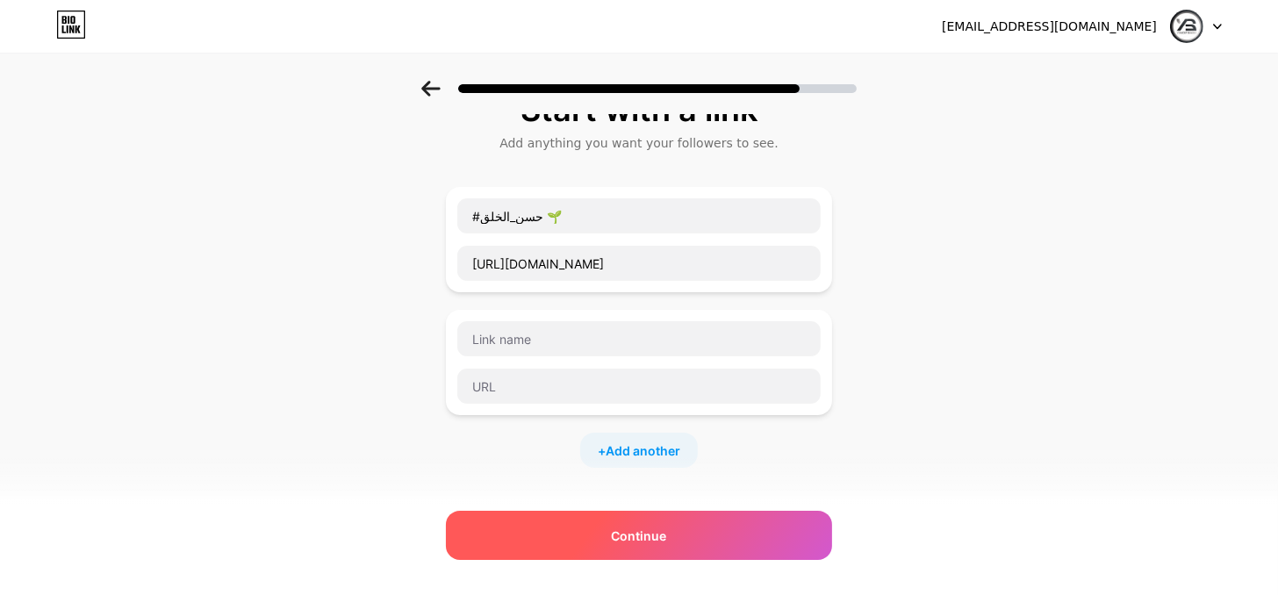
click at [745, 552] on div "Continue" at bounding box center [639, 535] width 386 height 49
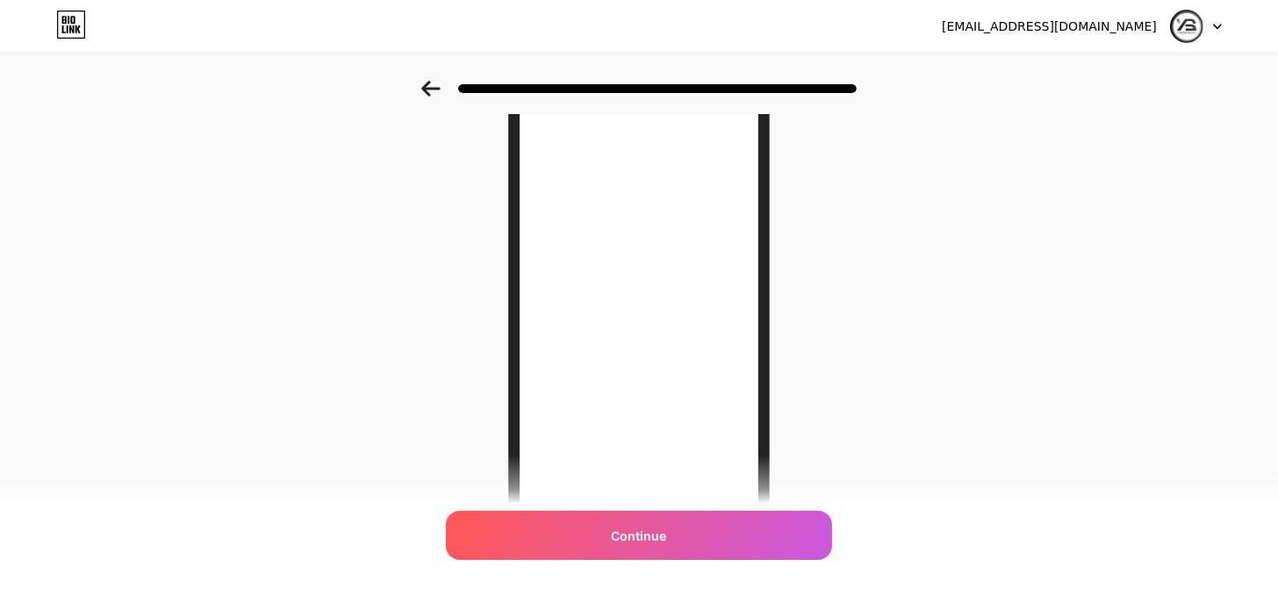
scroll to position [263, 0]
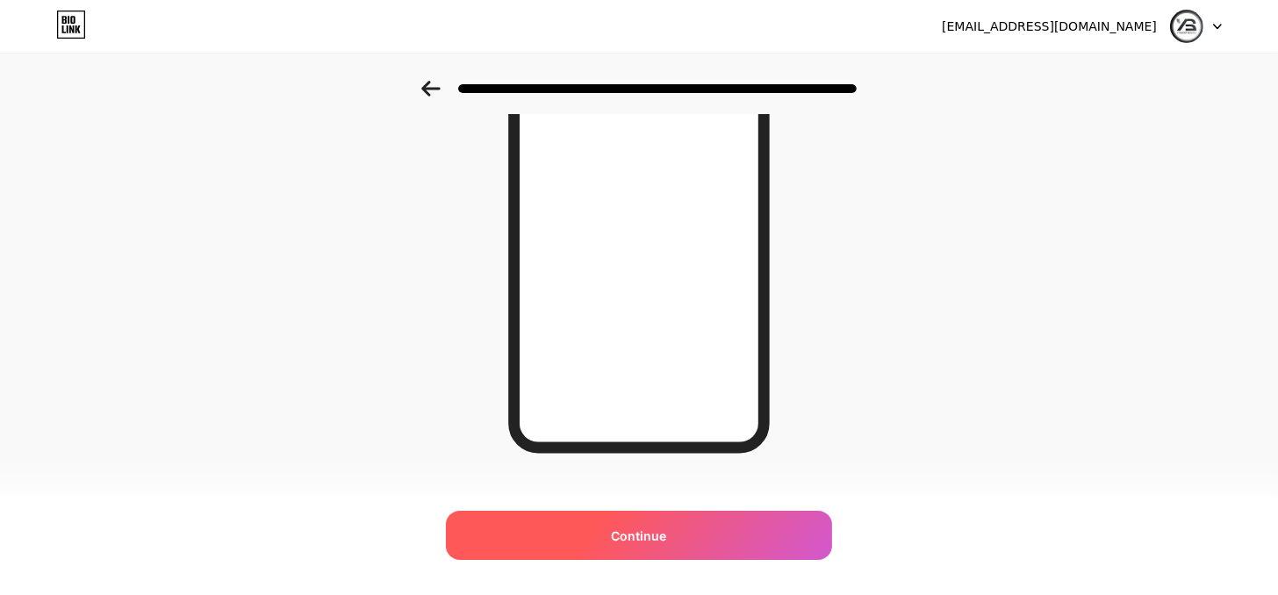
click at [701, 525] on div "Continue" at bounding box center [639, 535] width 386 height 49
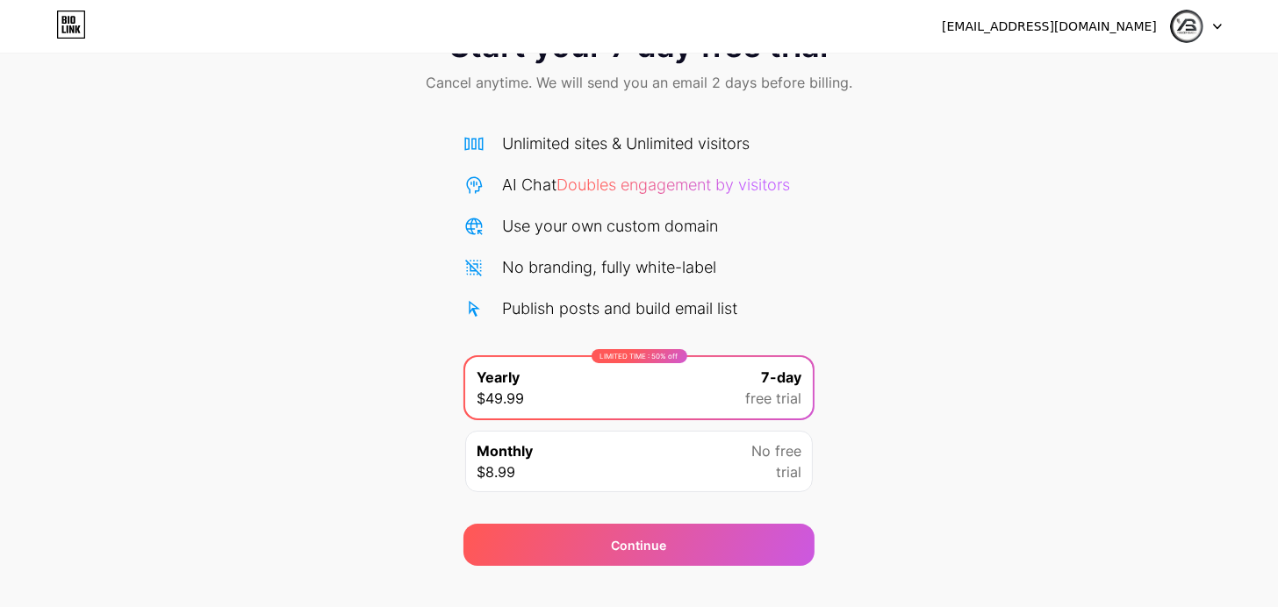
scroll to position [168, 0]
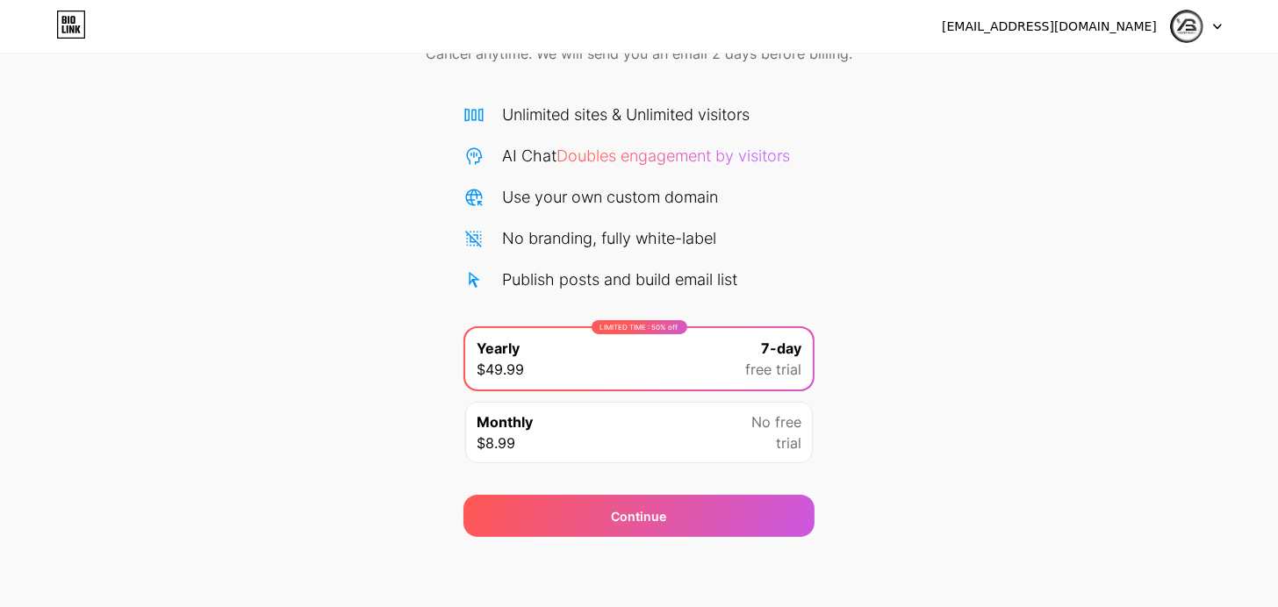
click at [1059, 25] on div "[EMAIL_ADDRESS][DOMAIN_NAME]" at bounding box center [1049, 27] width 215 height 18
click at [1215, 24] on icon at bounding box center [1217, 27] width 9 height 6
click at [1099, 21] on div "[EMAIL_ADDRESS][DOMAIN_NAME]" at bounding box center [1049, 27] width 215 height 18
click at [306, 112] on div "Start your 7 day free trial Cancel anytime. We will send you an email 2 days be…" at bounding box center [639, 260] width 1278 height 556
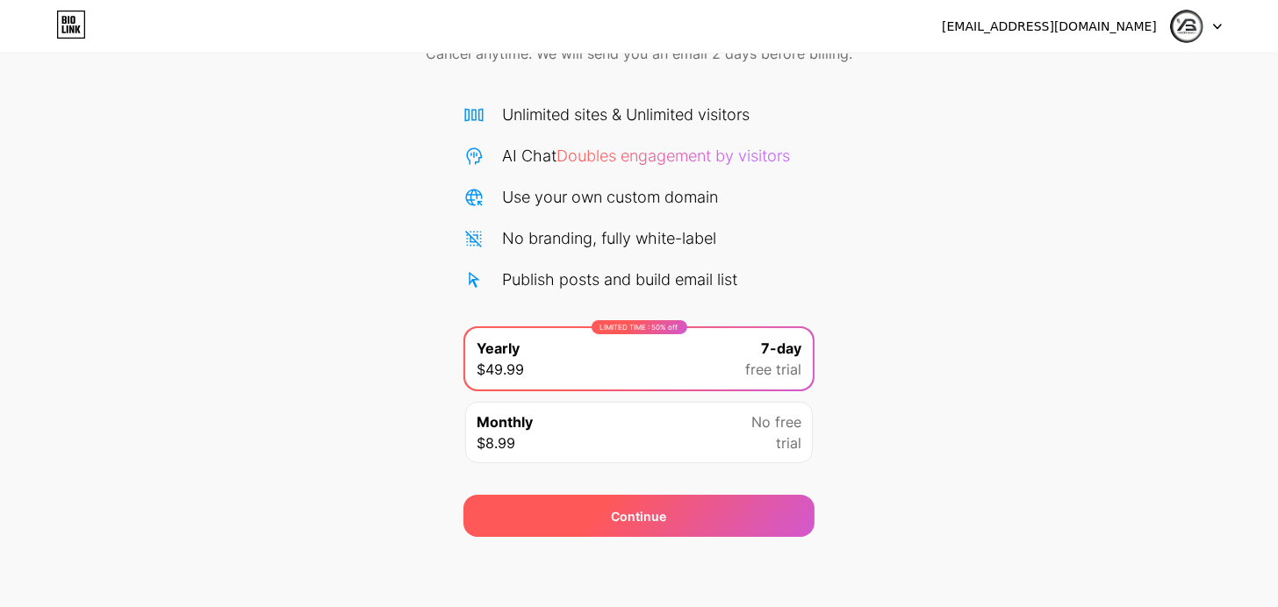
click at [642, 498] on div "Continue" at bounding box center [638, 516] width 351 height 42
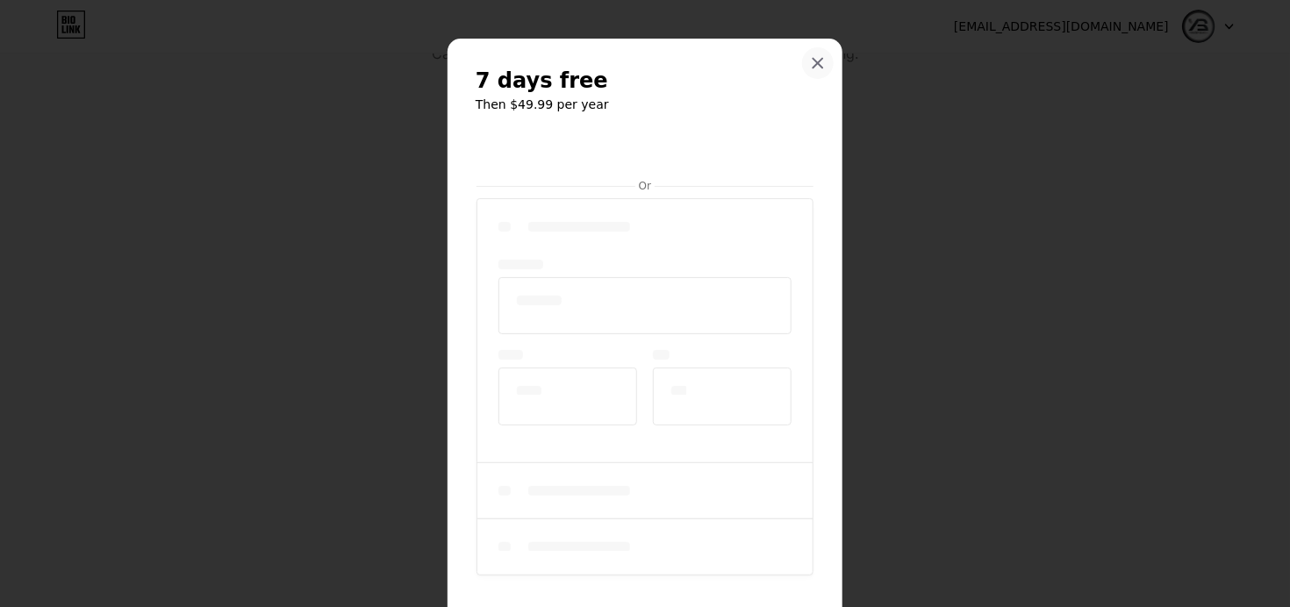
click at [816, 186] on div "7 days free Then $49.99 per year Or Start trial" at bounding box center [645, 366] width 395 height 655
click at [819, 51] on div at bounding box center [818, 63] width 32 height 32
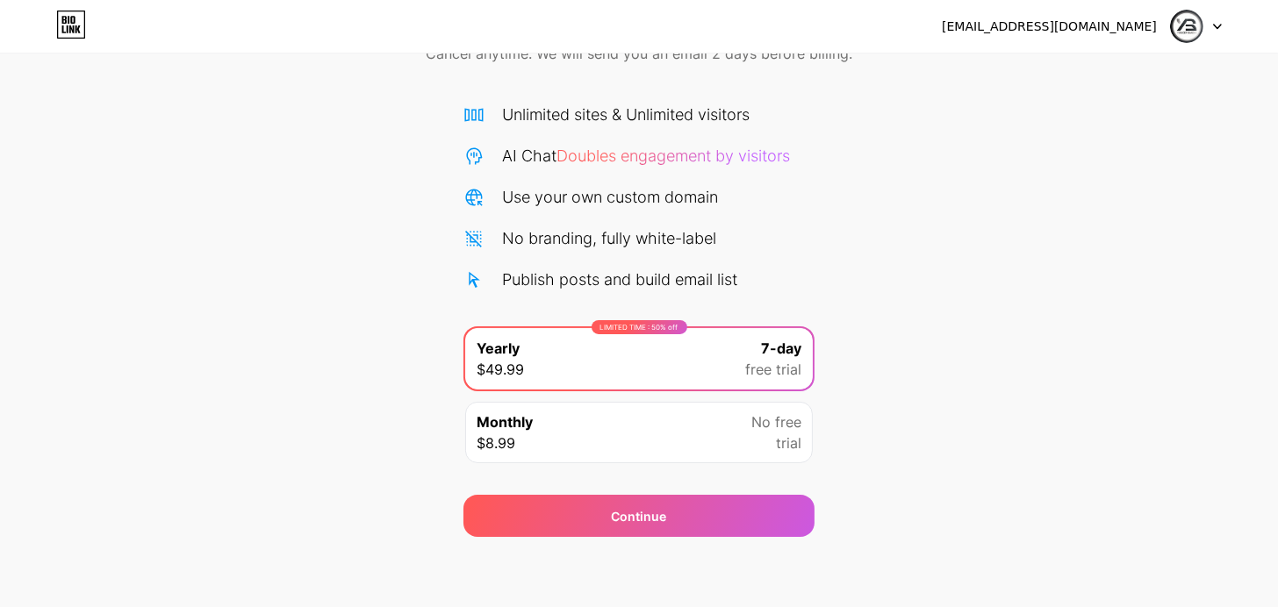
click at [1126, 299] on div "Start your 7 day free trial Cancel anytime. We will send you an email 2 days be…" at bounding box center [639, 260] width 1278 height 556
click at [682, 402] on div "Monthly $8.99 No free trial" at bounding box center [639, 432] width 348 height 61
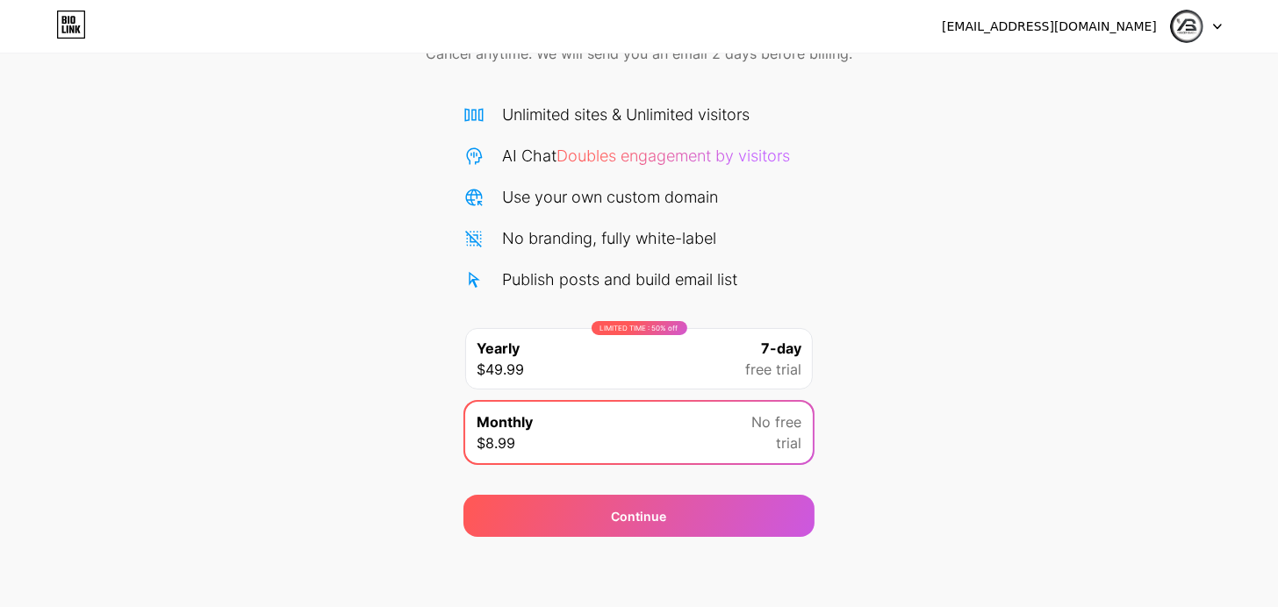
click at [745, 359] on span "free trial" at bounding box center [773, 369] width 56 height 21
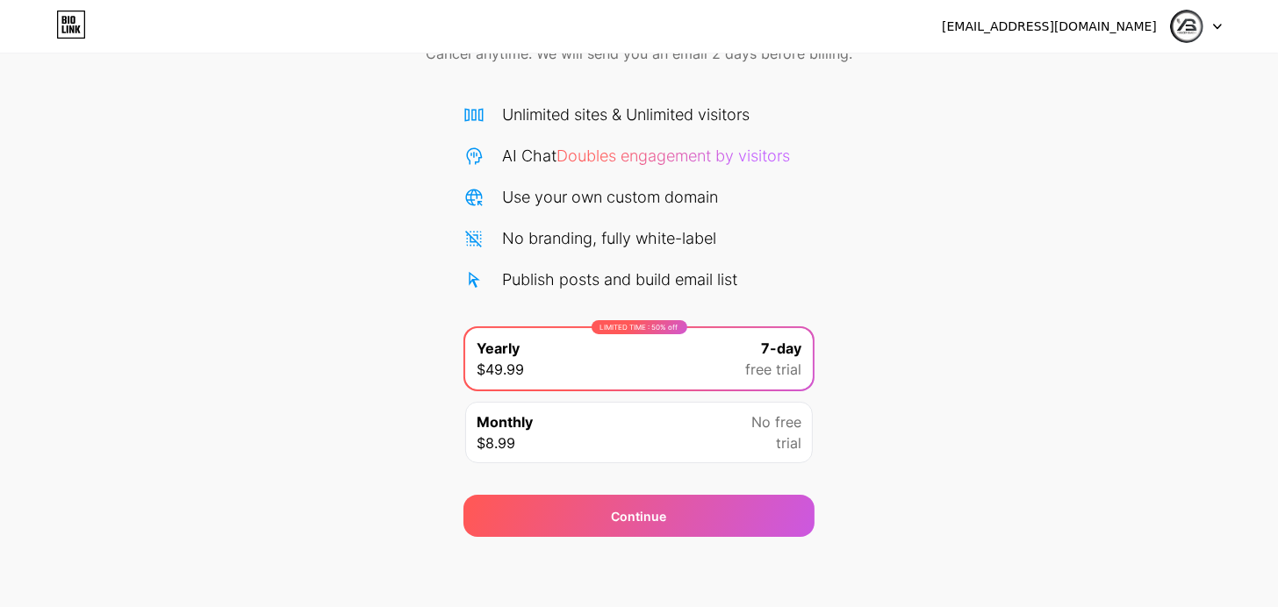
scroll to position [0, 0]
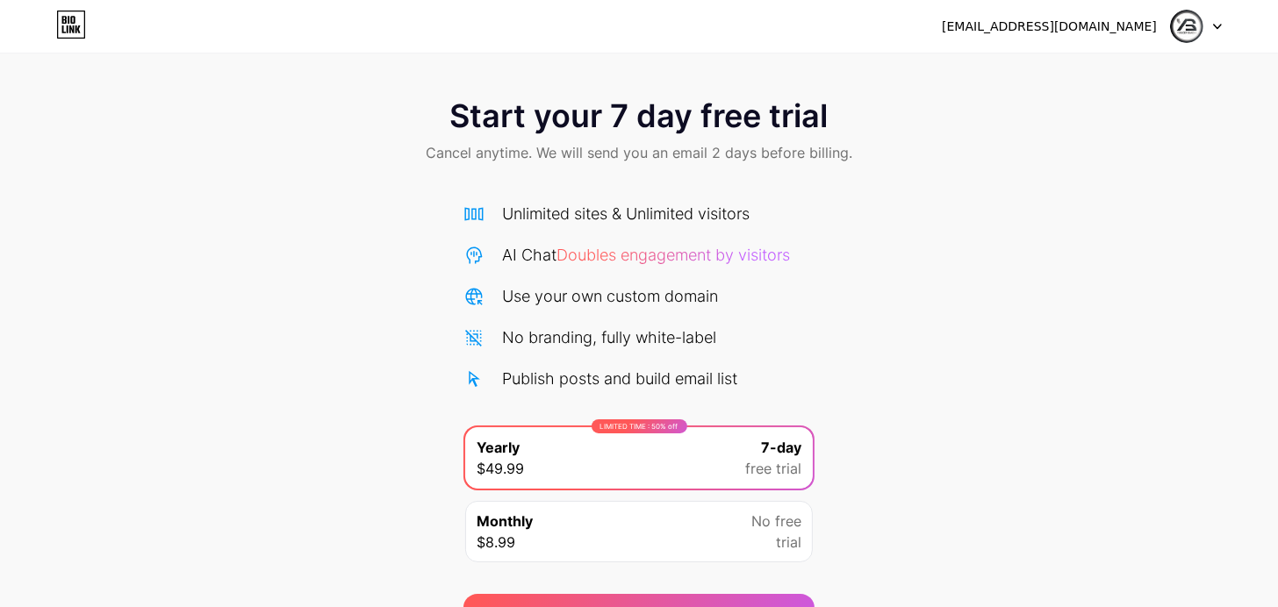
click at [713, 264] on span "Doubles engagement by visitors" at bounding box center [672, 255] width 233 height 18
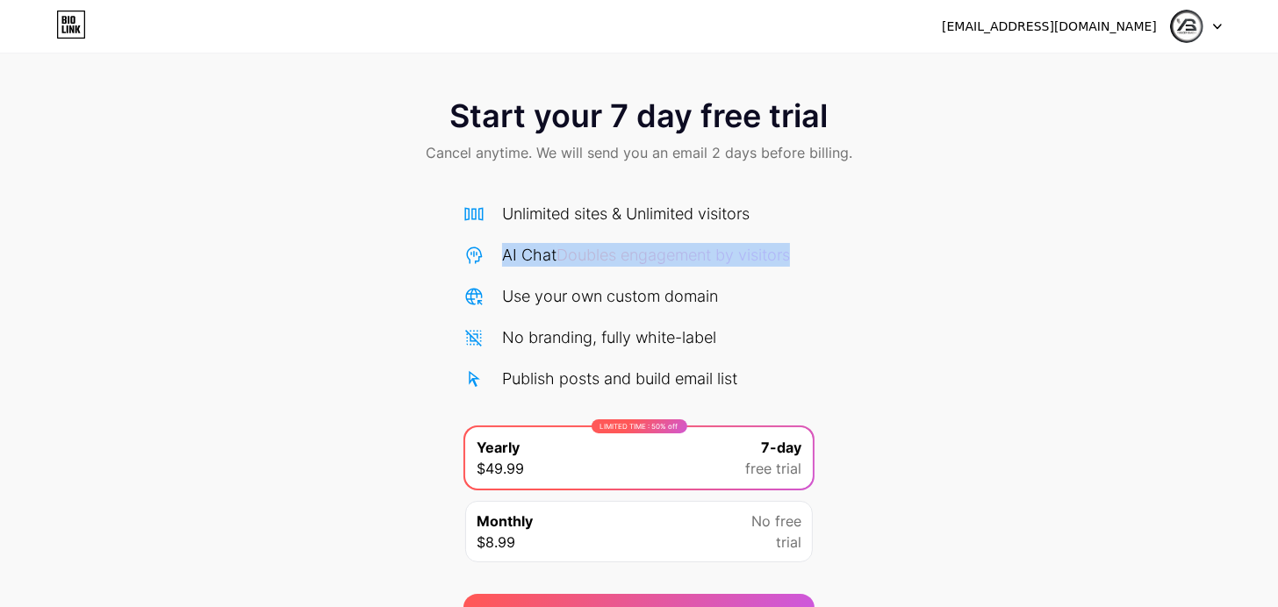
click at [713, 264] on span "Doubles engagement by visitors" at bounding box center [672, 255] width 233 height 18
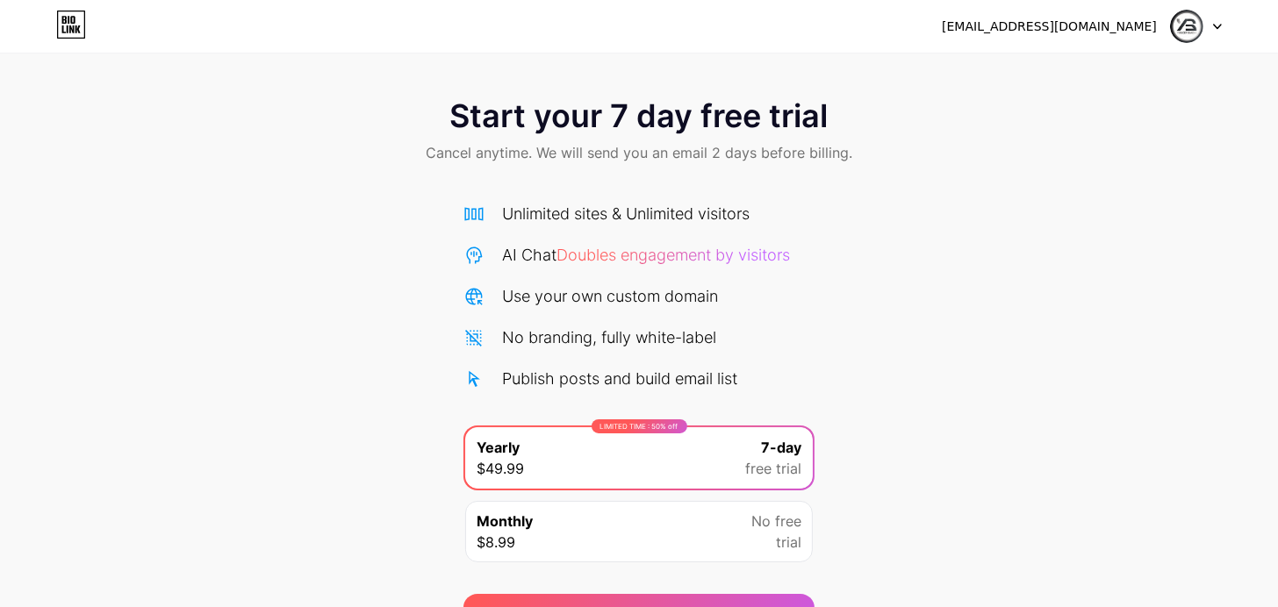
click at [983, 284] on div "Start your 7 day free trial Cancel anytime. We will send you an email 2 days be…" at bounding box center [639, 359] width 1278 height 556
click at [1208, 24] on div at bounding box center [1196, 27] width 51 height 32
click at [74, 18] on icon at bounding box center [72, 20] width 4 height 8
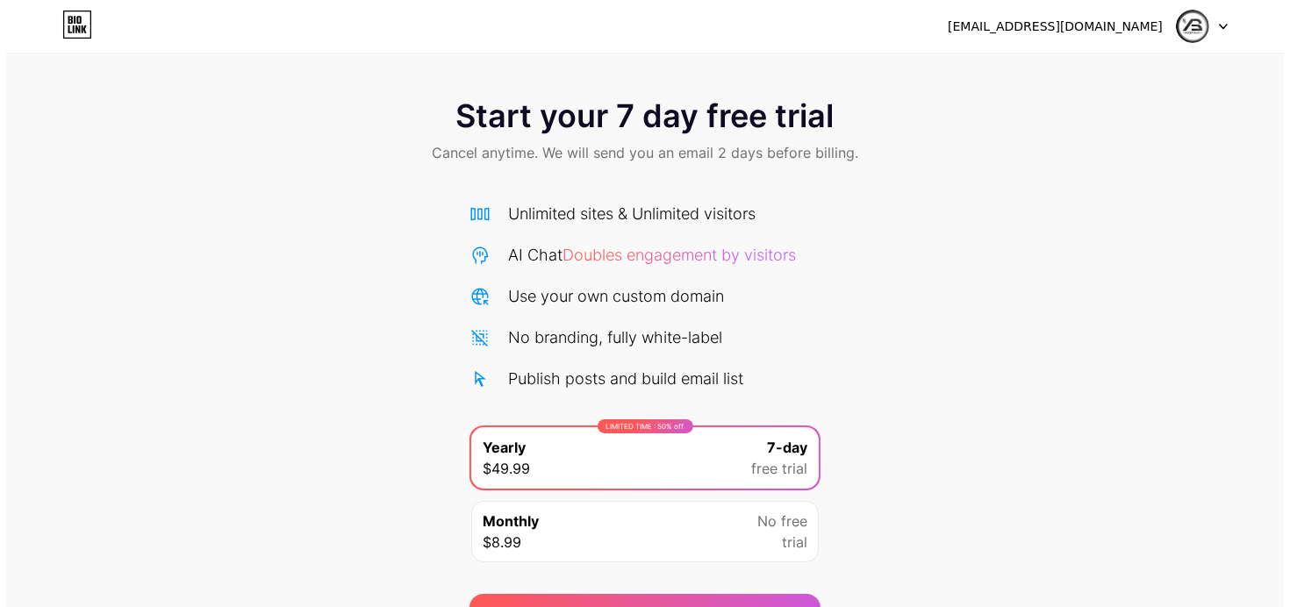
scroll to position [168, 0]
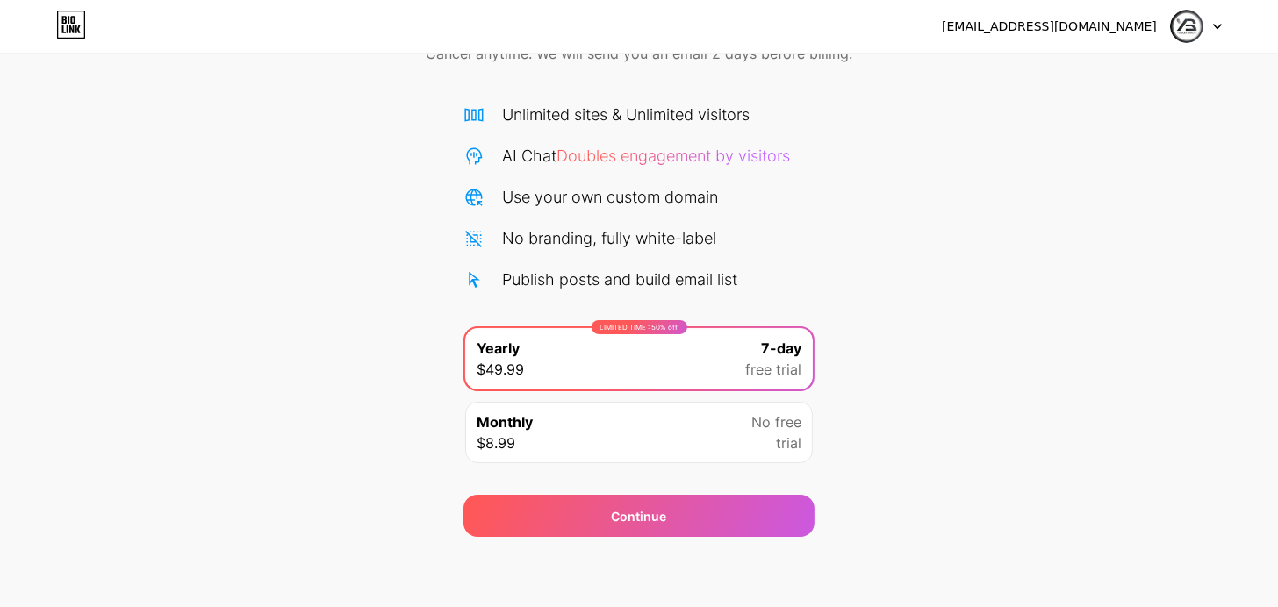
click at [701, 445] on div "Monthly $8.99 No free trial" at bounding box center [639, 432] width 348 height 61
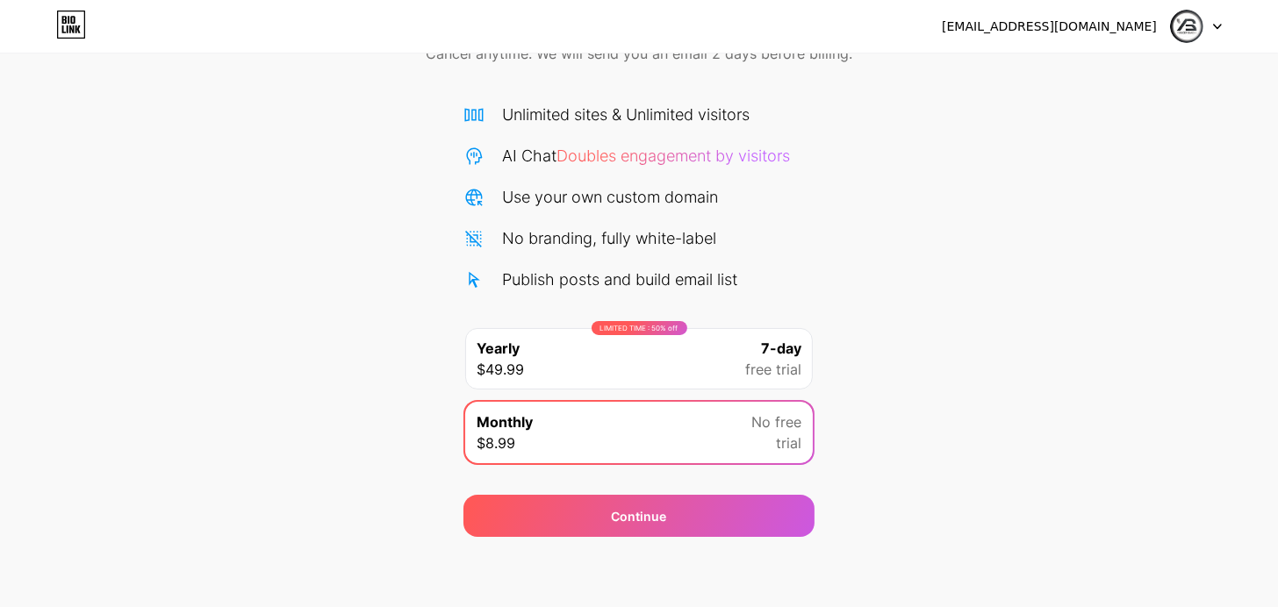
click at [661, 328] on div "LIMITED TIME : 50% off Yearly $49.99 7-day free trial" at bounding box center [639, 358] width 348 height 61
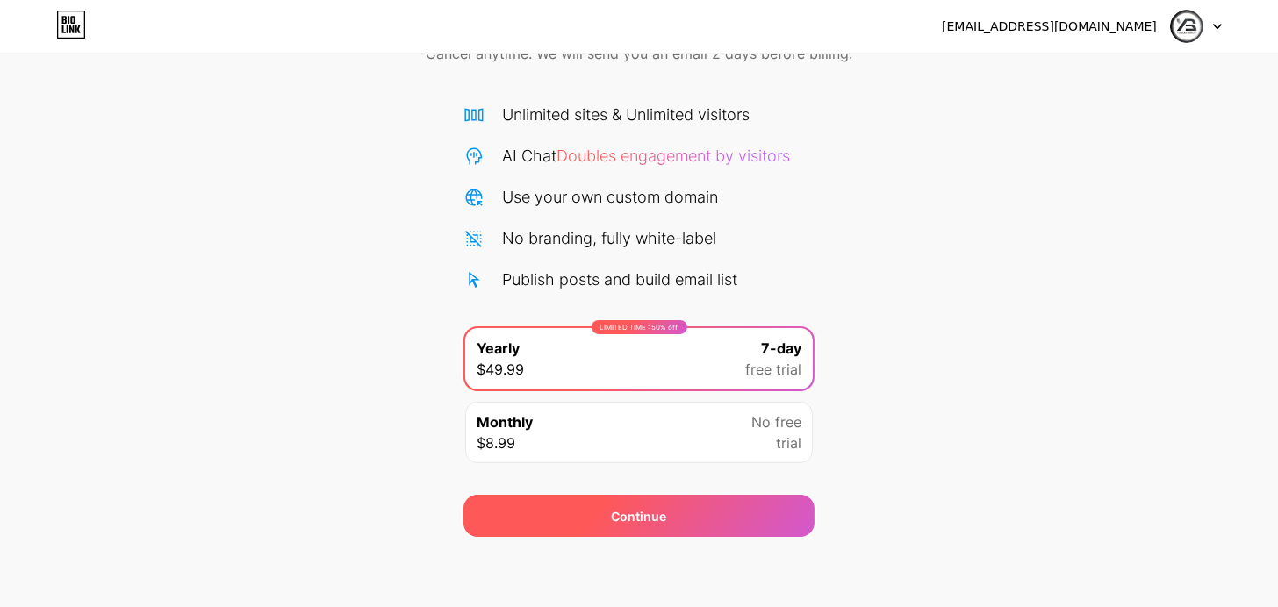
click at [671, 496] on div "Continue" at bounding box center [638, 516] width 351 height 42
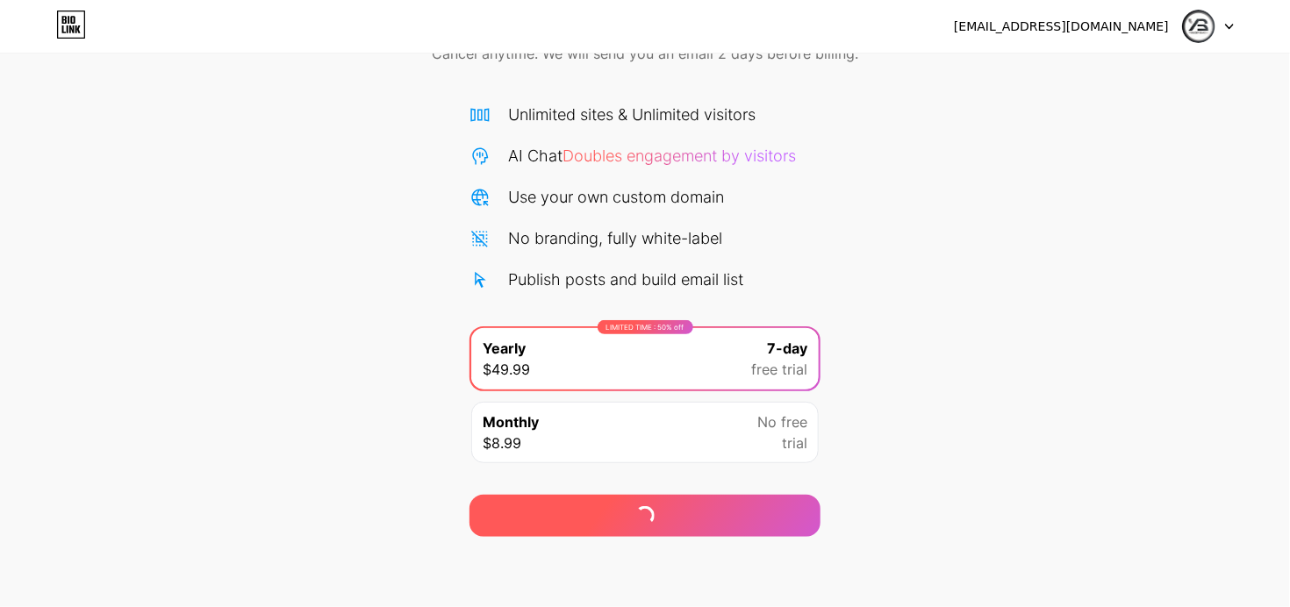
click at [675, 511] on div "Continue" at bounding box center [645, 516] width 351 height 42
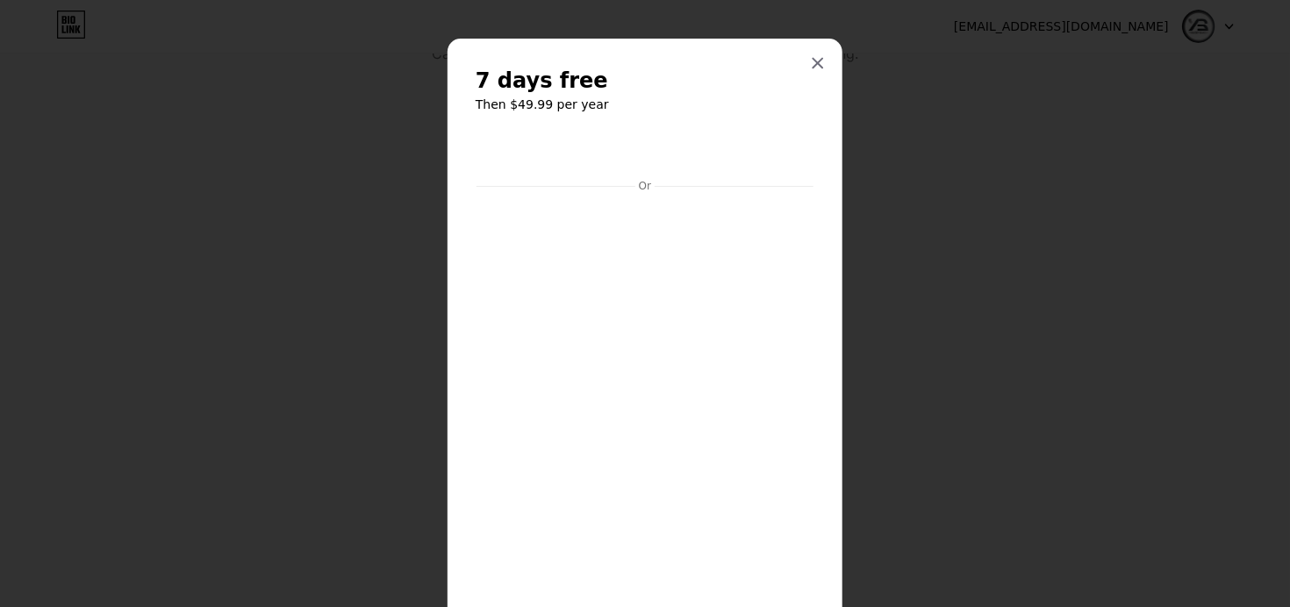
scroll to position [344, 0]
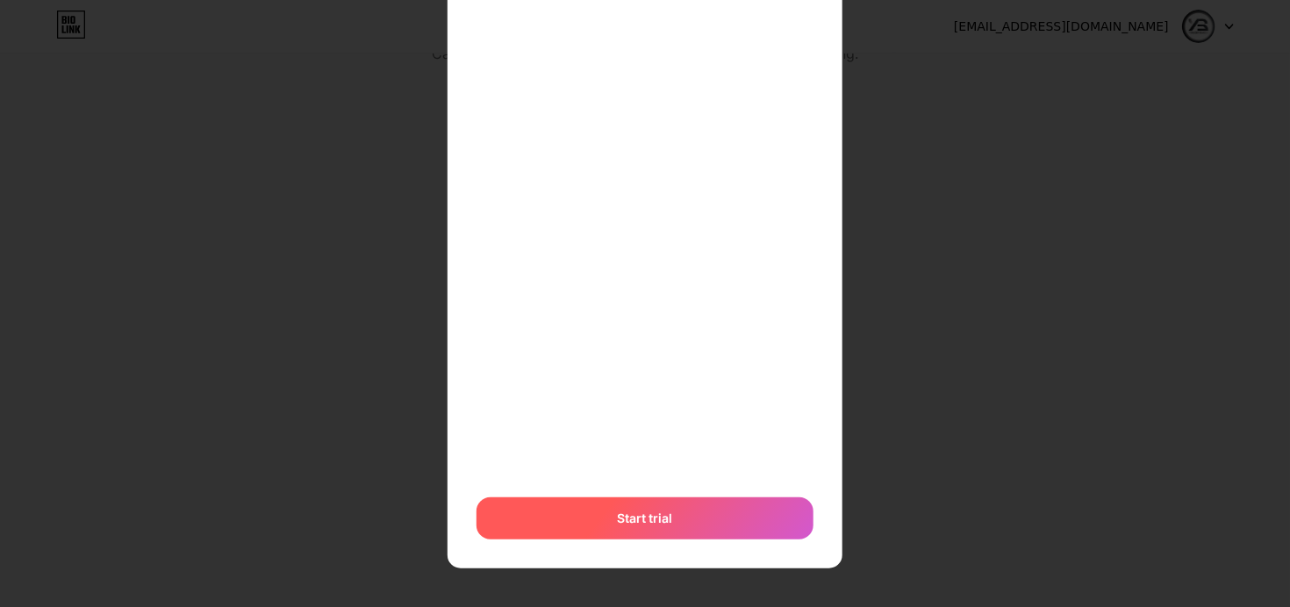
click at [711, 526] on div "Start trial" at bounding box center [645, 519] width 337 height 42
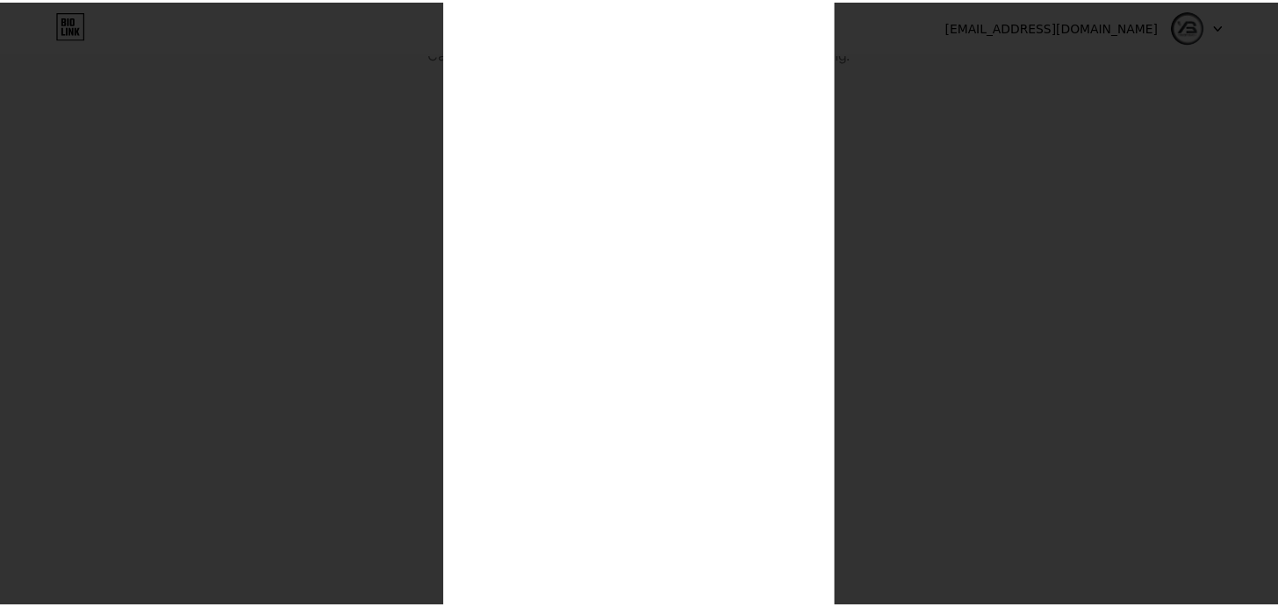
scroll to position [0, 0]
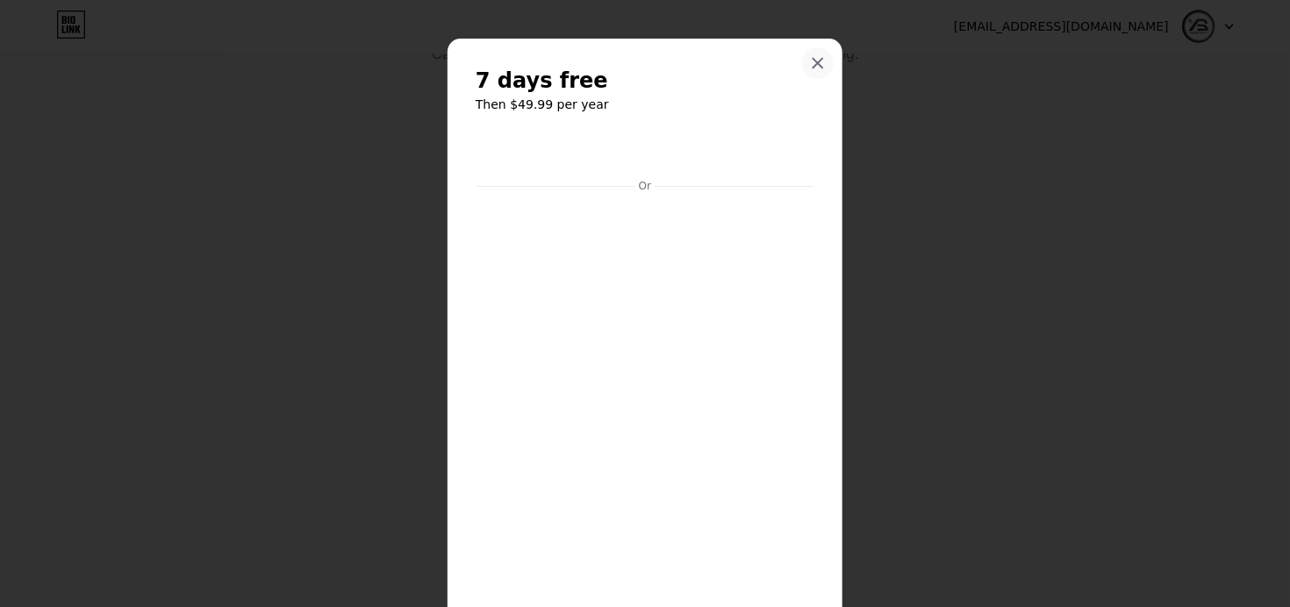
click at [814, 63] on icon at bounding box center [819, 64] width 10 height 10
